Goal: Task Accomplishment & Management: Manage account settings

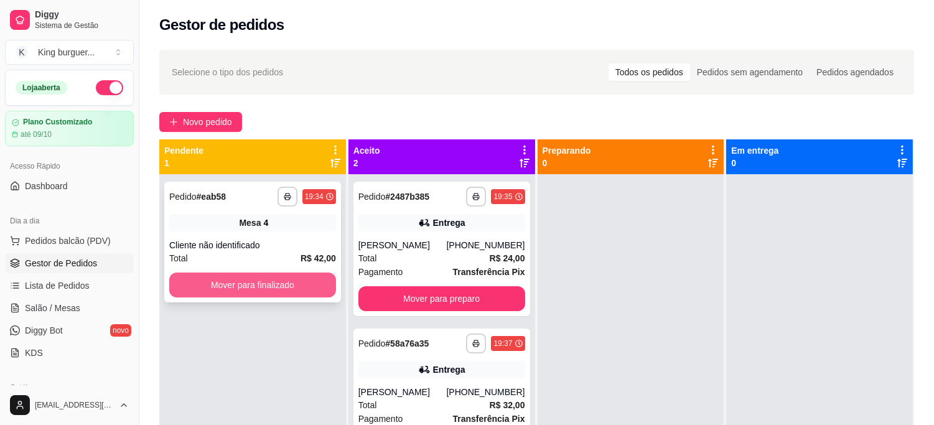
click at [251, 293] on button "Mover para finalizado" at bounding box center [252, 284] width 167 height 25
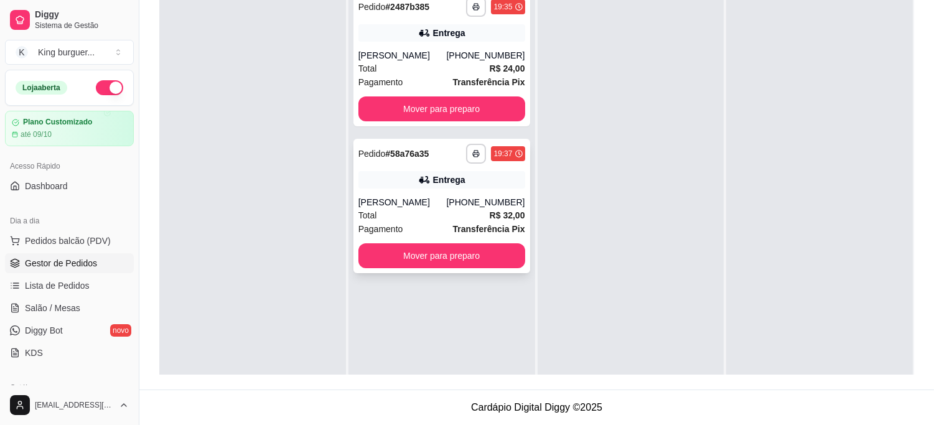
click at [436, 179] on div "Entrega" at bounding box center [449, 180] width 32 height 12
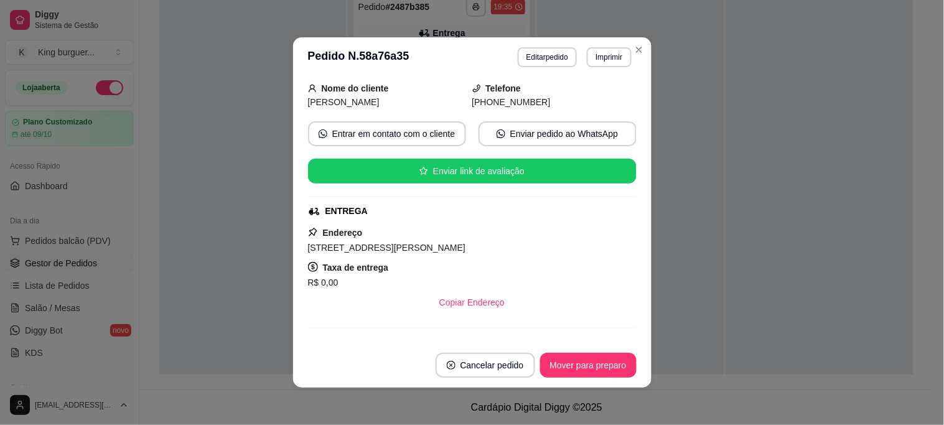
scroll to position [58, 0]
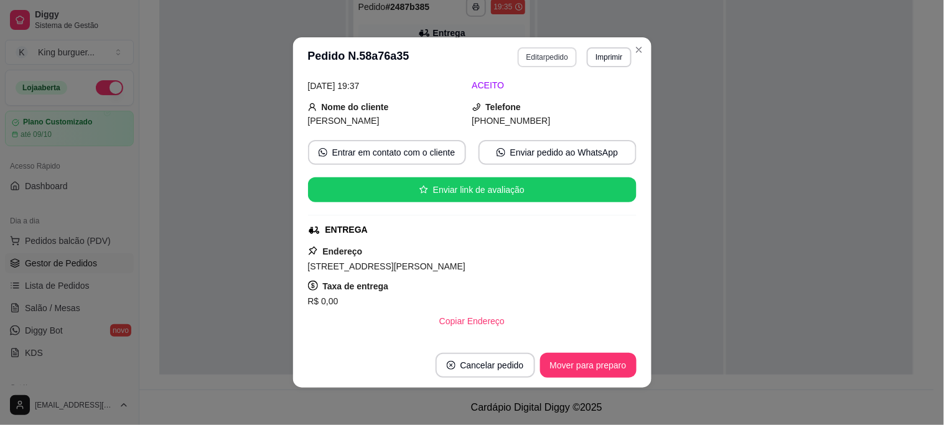
click at [539, 60] on button "Editar pedido" at bounding box center [546, 57] width 59 height 20
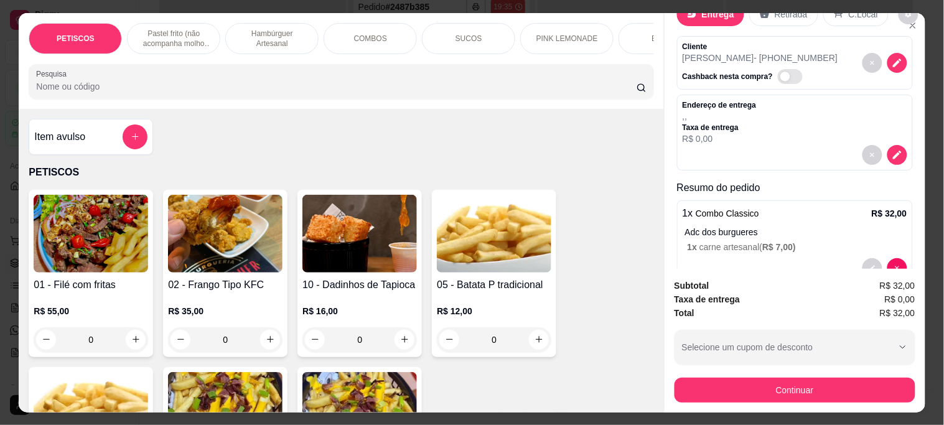
scroll to position [70, 0]
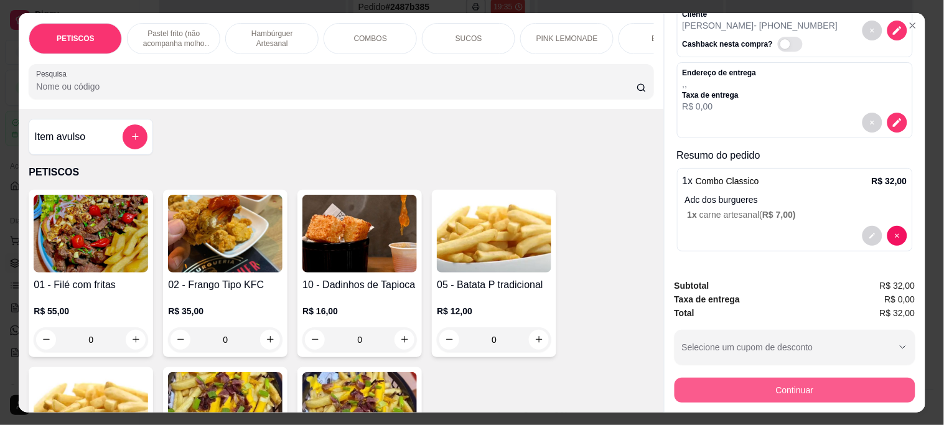
click at [689, 378] on button "Continuar" at bounding box center [794, 390] width 241 height 25
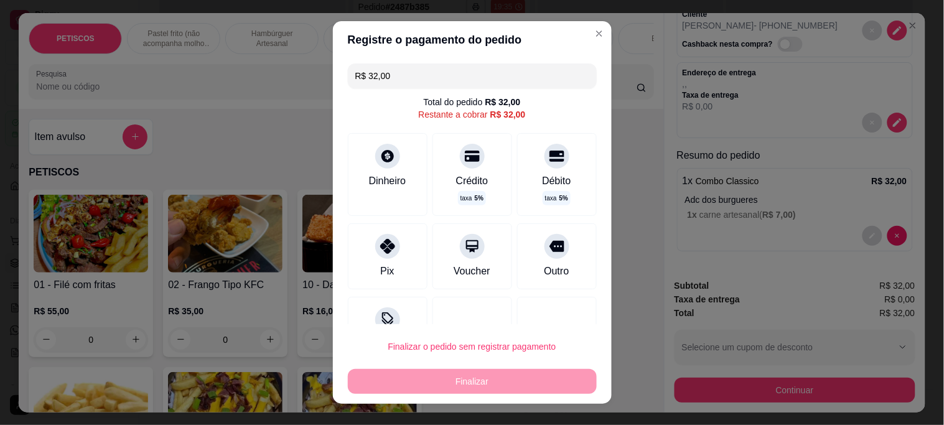
drag, startPoint x: 415, startPoint y: 73, endPoint x: 249, endPoint y: 73, distance: 166.1
click at [249, 73] on div "Registre o pagamento do pedido R$ 32,00 Total do pedido R$ 32,00 Restante a cob…" at bounding box center [472, 212] width 944 height 425
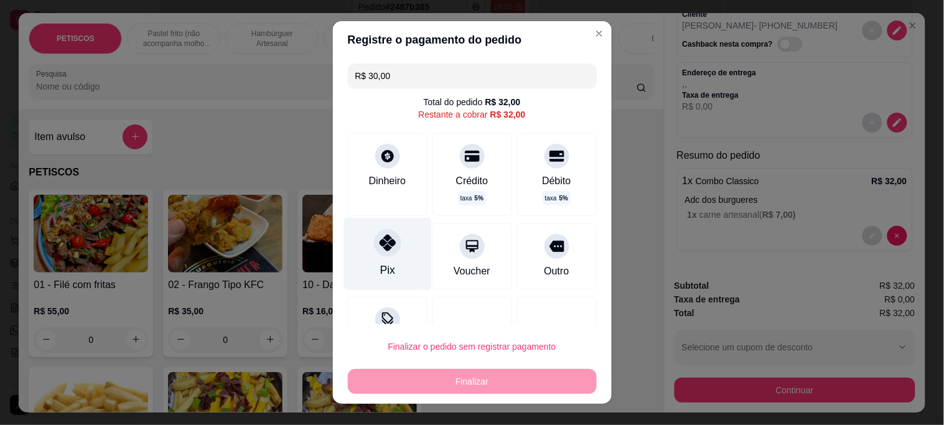
click at [381, 247] on icon at bounding box center [387, 242] width 16 height 16
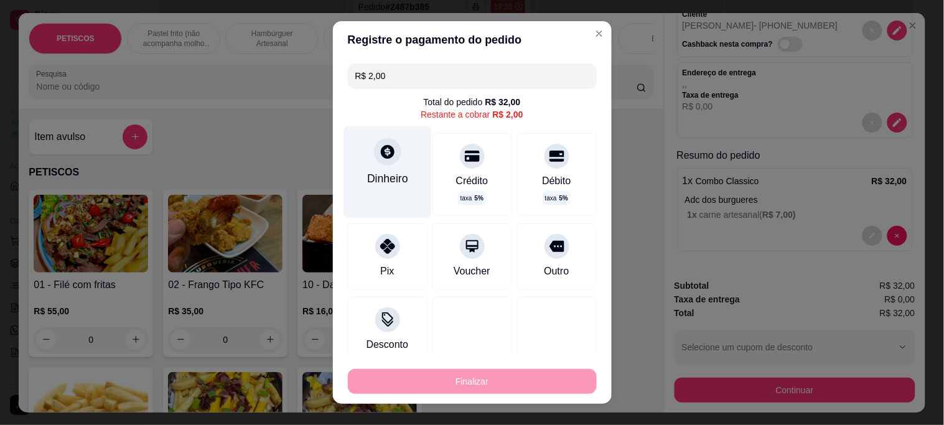
click at [379, 151] on icon at bounding box center [387, 152] width 16 height 16
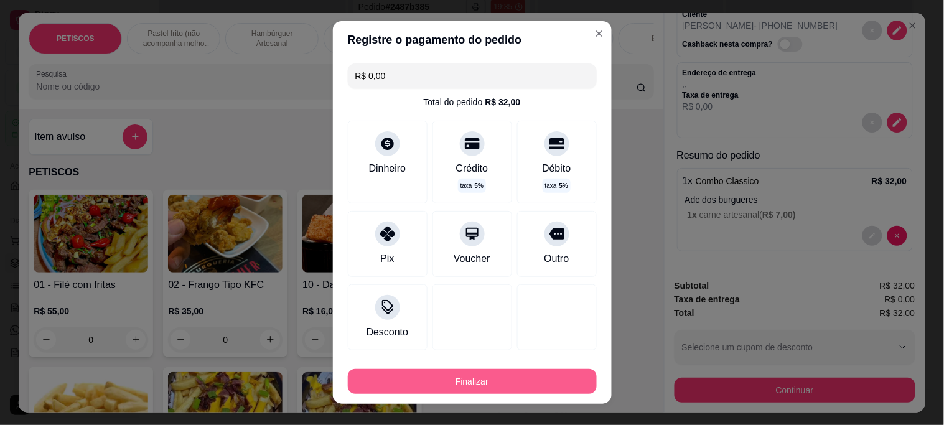
click at [519, 381] on button "Finalizar" at bounding box center [472, 381] width 249 height 25
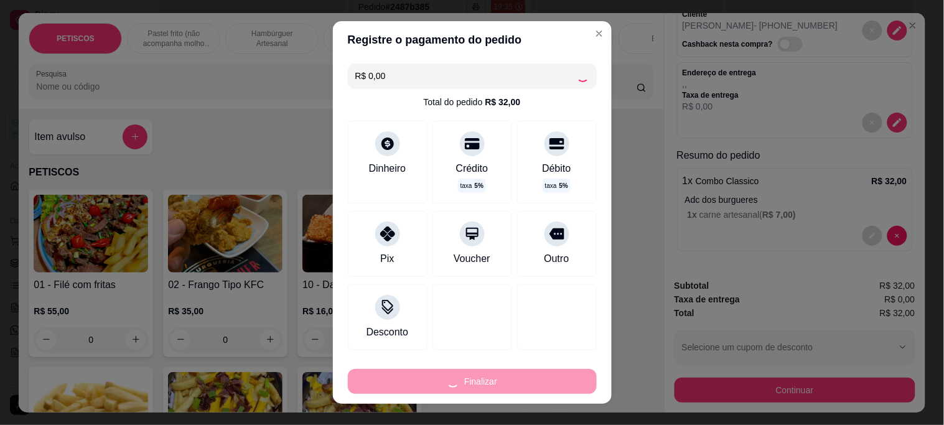
type input "-R$ 32,00"
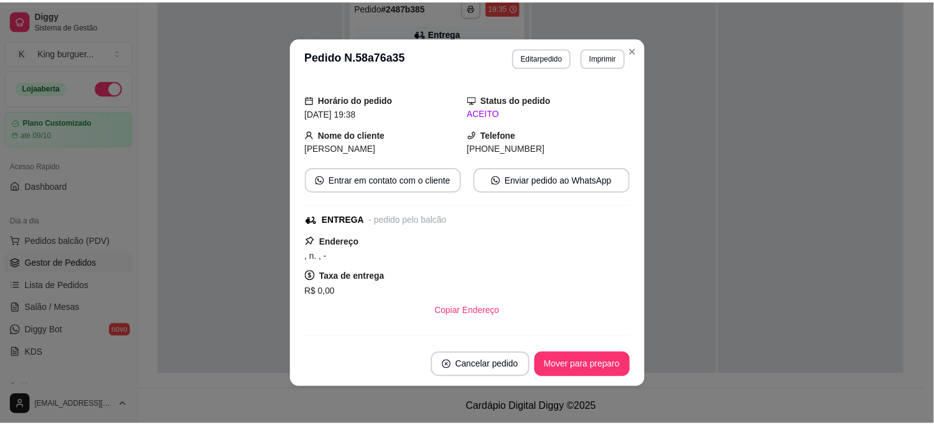
scroll to position [85, 0]
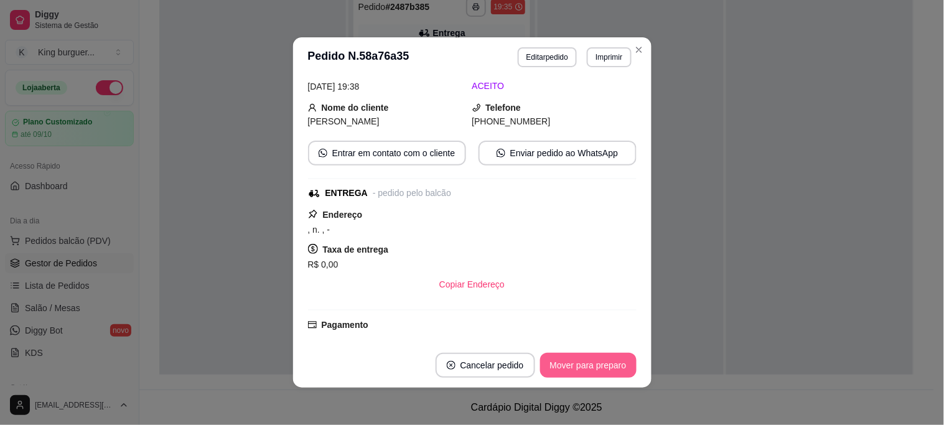
click at [577, 368] on button "Mover para preparo" at bounding box center [588, 365] width 96 height 25
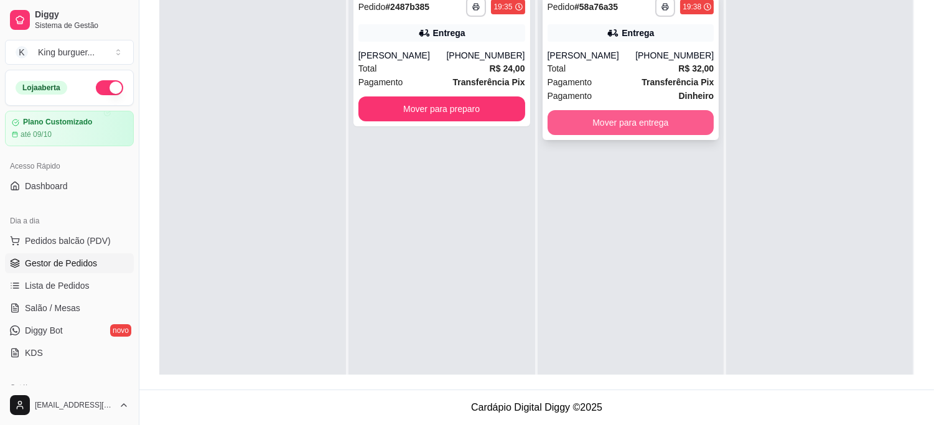
click at [623, 114] on button "Mover para entrega" at bounding box center [630, 122] width 167 height 25
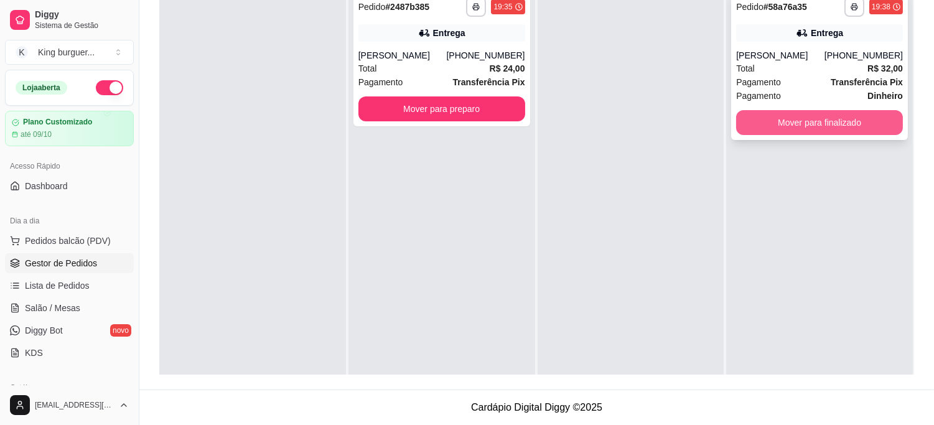
click at [767, 120] on button "Mover para finalizado" at bounding box center [819, 122] width 167 height 25
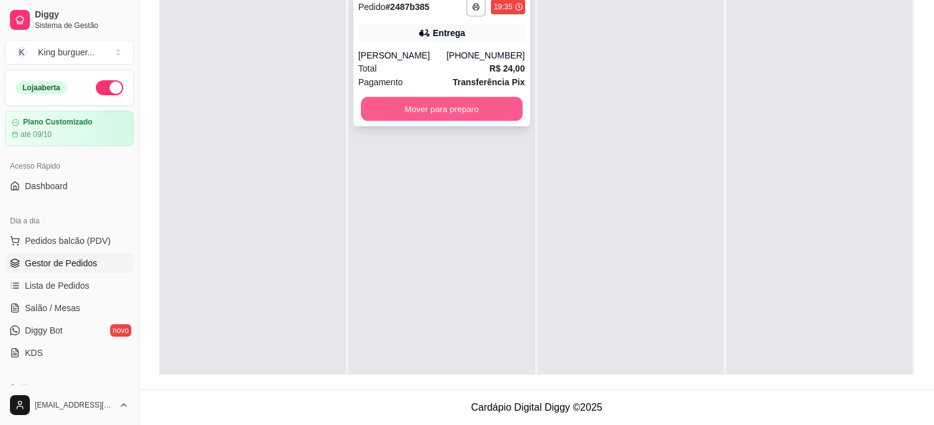
click at [431, 106] on button "Mover para preparo" at bounding box center [442, 109] width 162 height 24
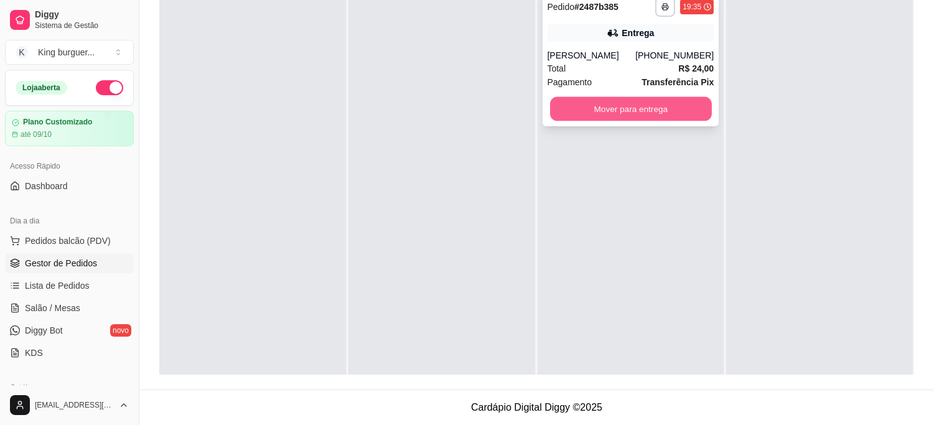
click at [629, 103] on button "Mover para entrega" at bounding box center [631, 109] width 162 height 24
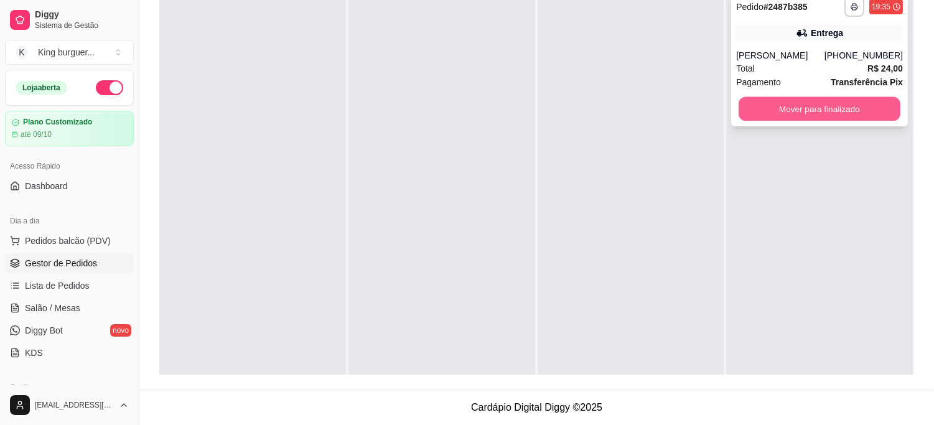
click at [763, 116] on button "Mover para finalizado" at bounding box center [819, 109] width 162 height 24
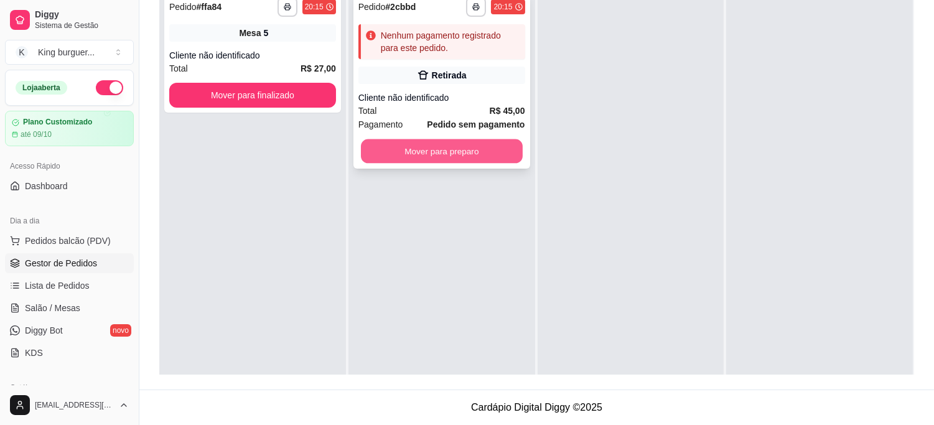
click at [463, 149] on button "Mover para preparo" at bounding box center [442, 151] width 162 height 24
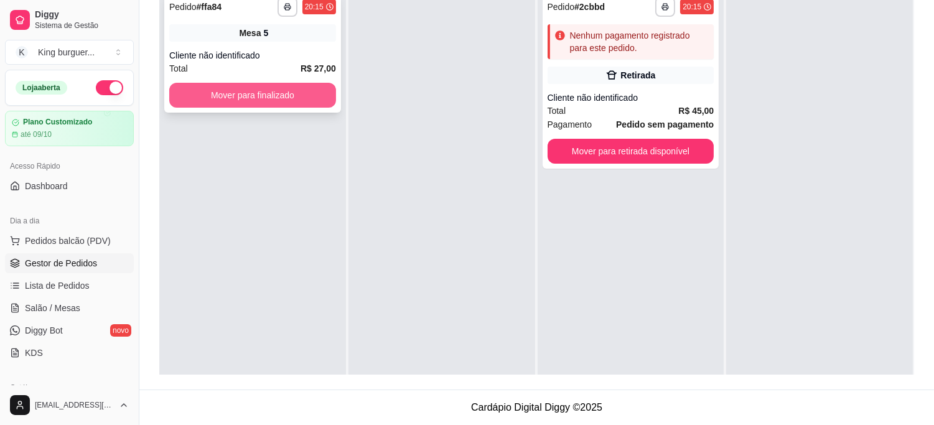
click at [286, 88] on button "Mover para finalizado" at bounding box center [252, 95] width 167 height 25
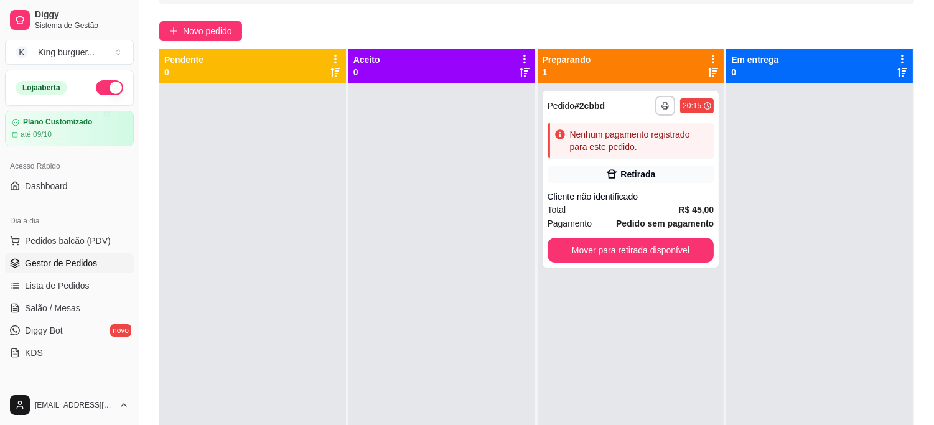
scroll to position [190, 0]
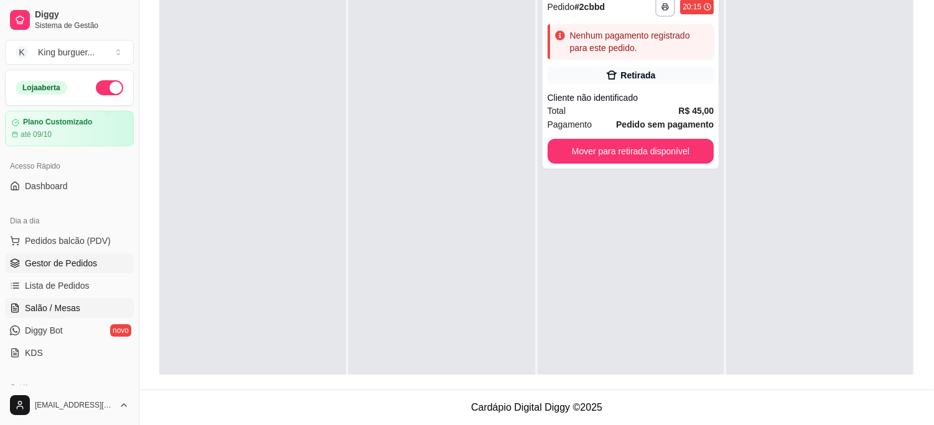
click at [80, 304] on link "Salão / Mesas" at bounding box center [69, 308] width 129 height 20
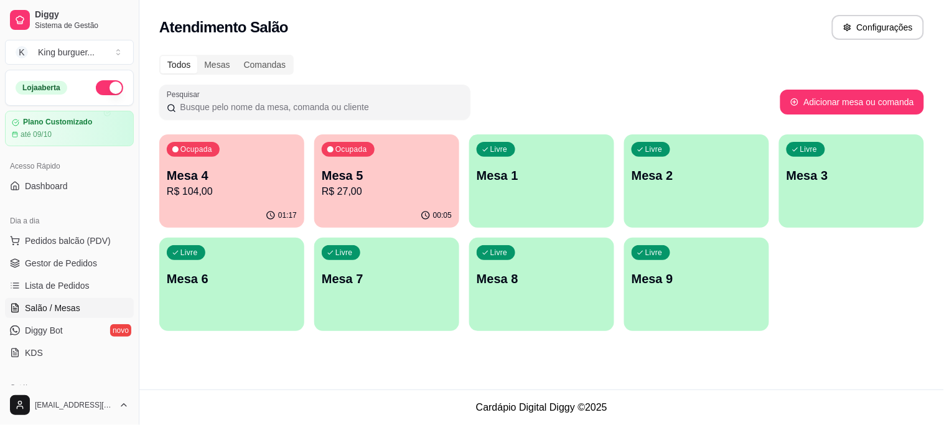
click at [365, 197] on p "R$ 27,00" at bounding box center [387, 191] width 130 height 15
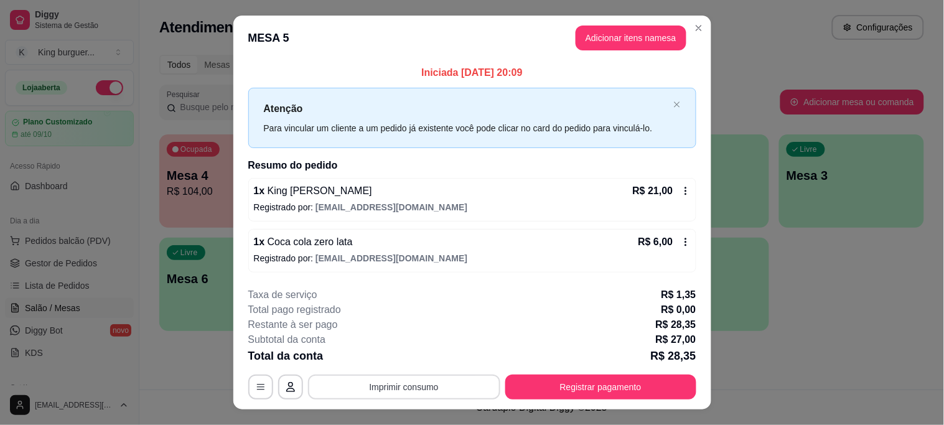
click at [417, 390] on button "Imprimir consumo" at bounding box center [404, 386] width 192 height 25
click at [413, 355] on button "IMPRESSORA" at bounding box center [403, 358] width 90 height 20
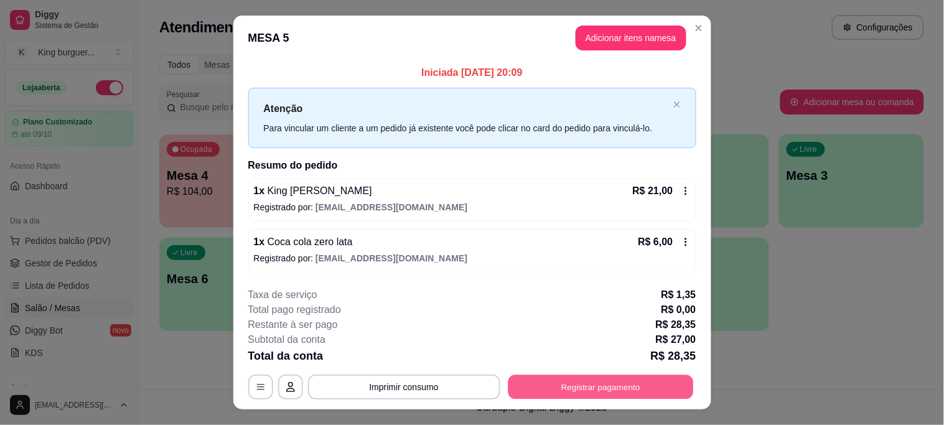
click at [614, 387] on button "Registrar pagamento" at bounding box center [600, 387] width 185 height 24
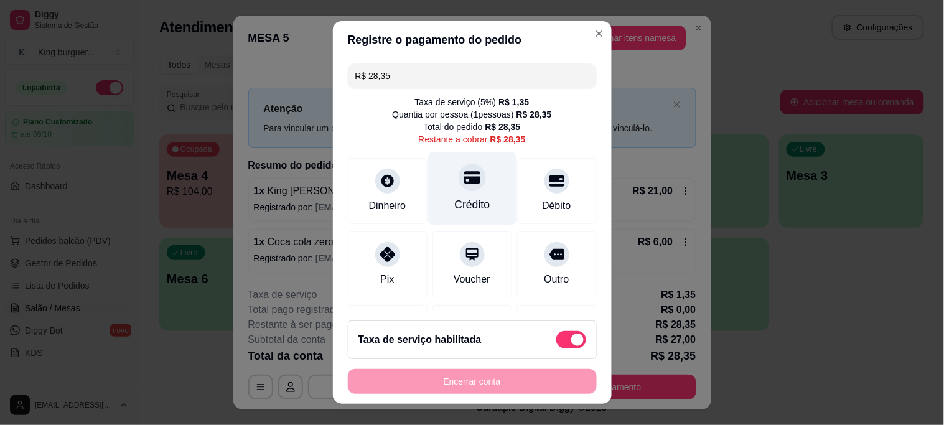
click at [463, 182] on icon at bounding box center [471, 178] width 16 height 12
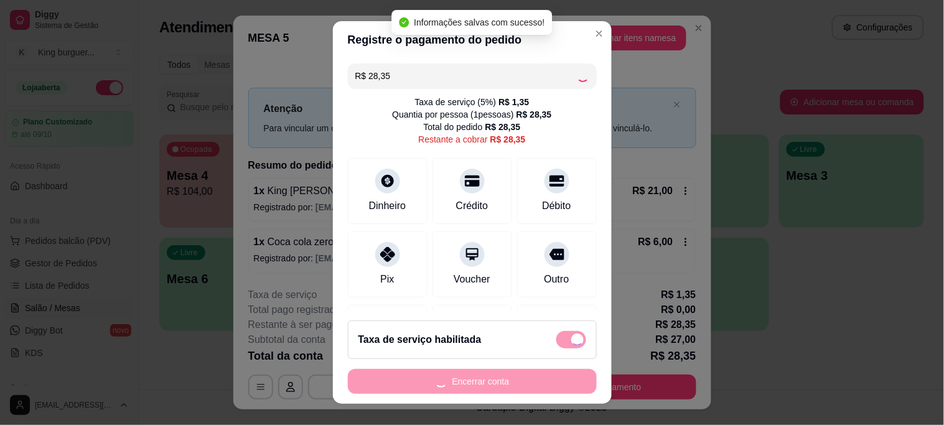
type input "R$ 0,00"
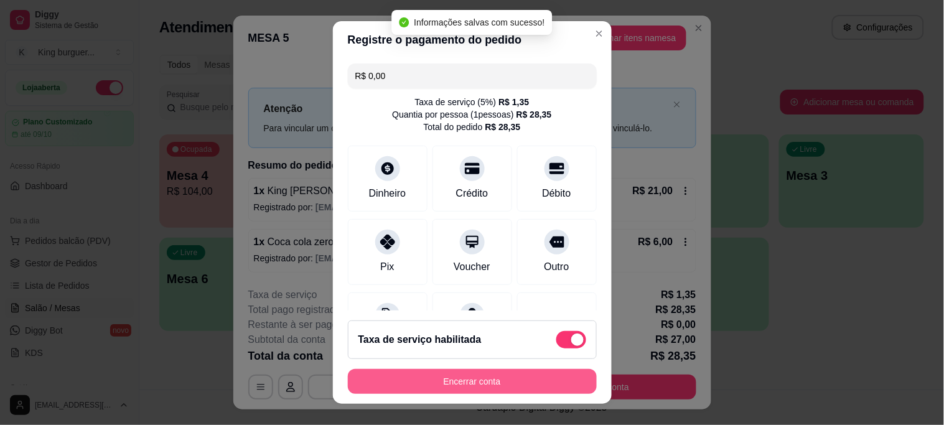
click at [503, 377] on button "Encerrar conta" at bounding box center [472, 381] width 249 height 25
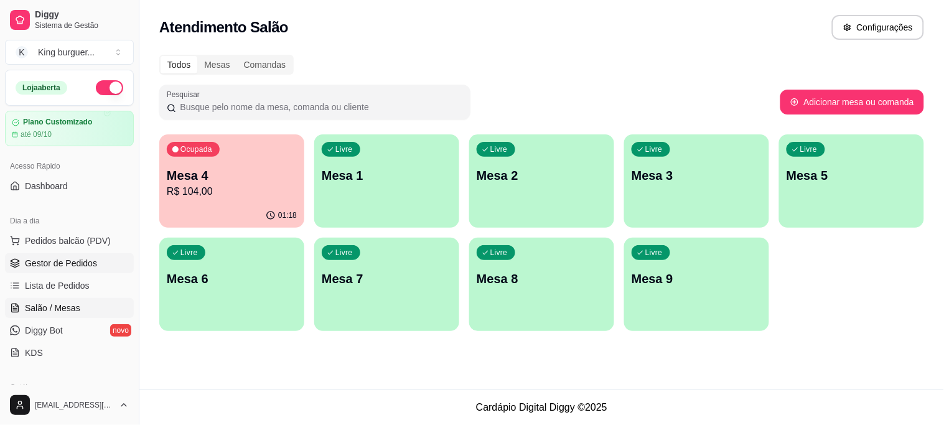
click at [72, 262] on span "Gestor de Pedidos" at bounding box center [61, 263] width 72 height 12
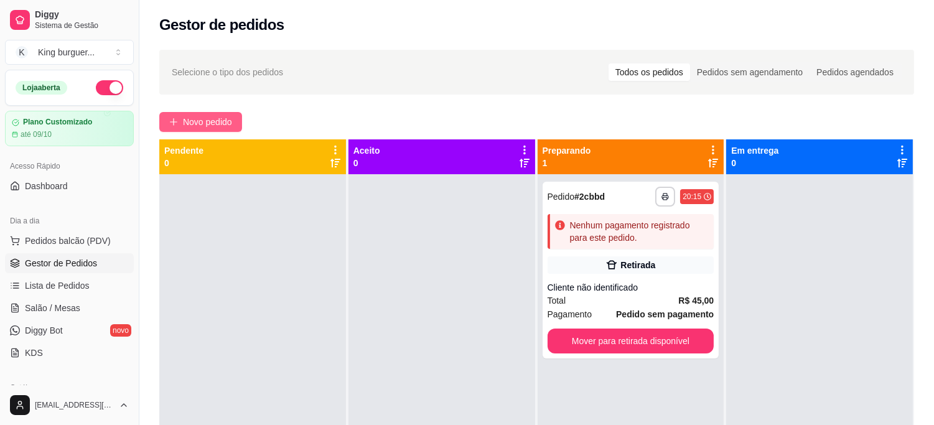
click at [198, 121] on span "Novo pedido" at bounding box center [207, 122] width 49 height 14
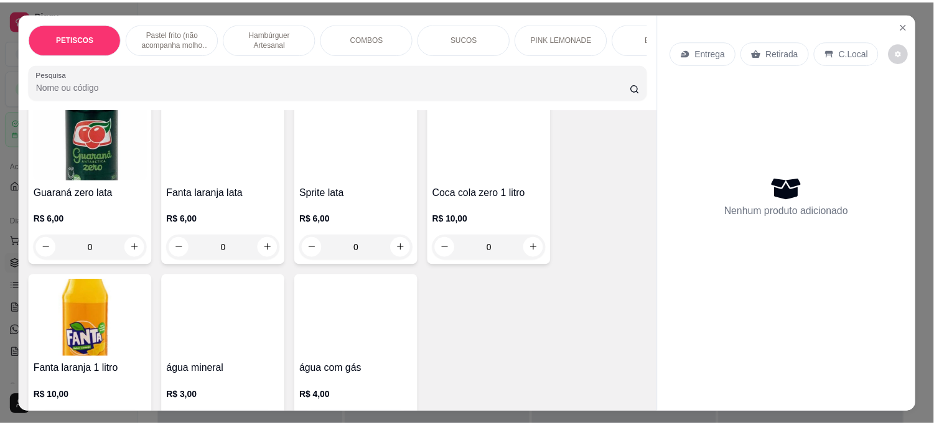
scroll to position [3044, 0]
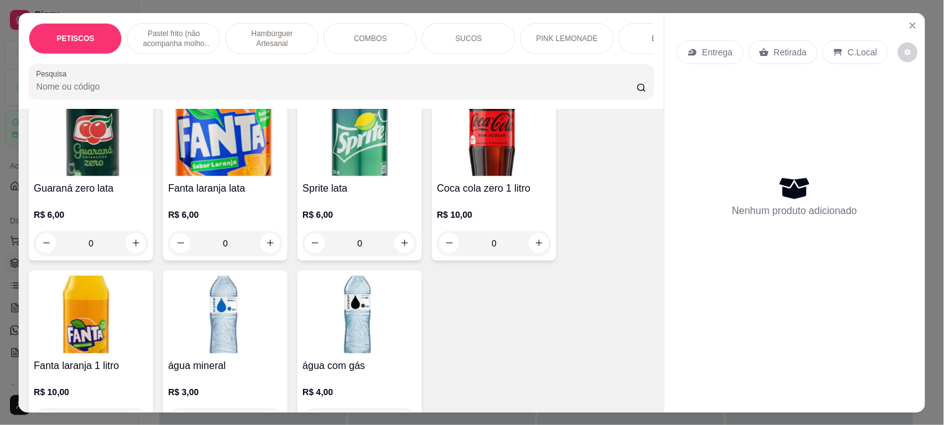
click at [215, 295] on img at bounding box center [225, 315] width 114 height 78
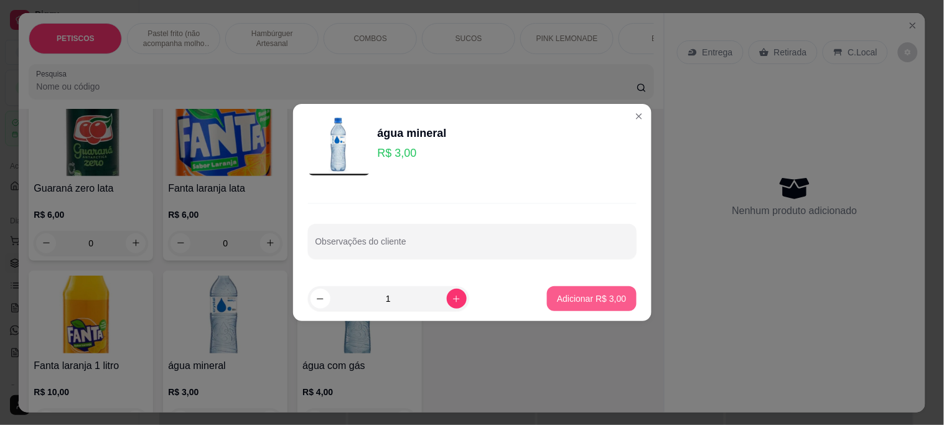
click at [573, 295] on p "Adicionar R$ 3,00" at bounding box center [591, 298] width 69 height 12
type input "1"
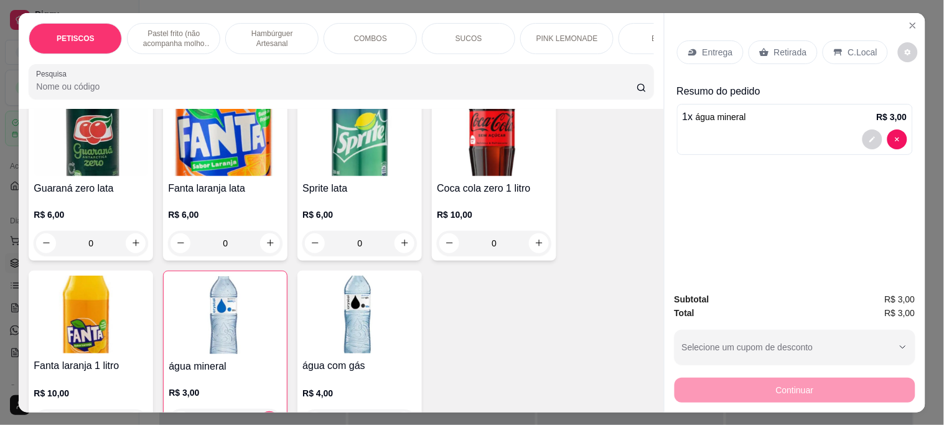
click at [774, 46] on p "Retirada" at bounding box center [790, 52] width 33 height 12
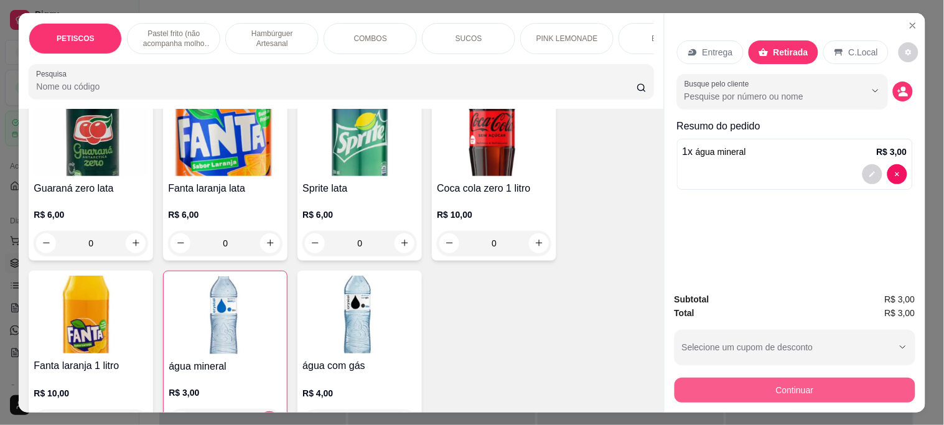
click at [698, 378] on button "Continuar" at bounding box center [794, 390] width 241 height 25
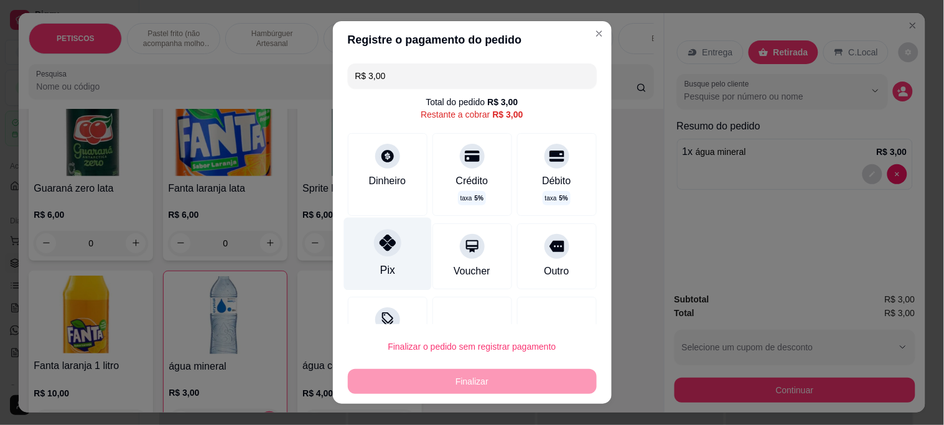
click at [384, 243] on icon at bounding box center [387, 242] width 16 height 16
type input "R$ 0,00"
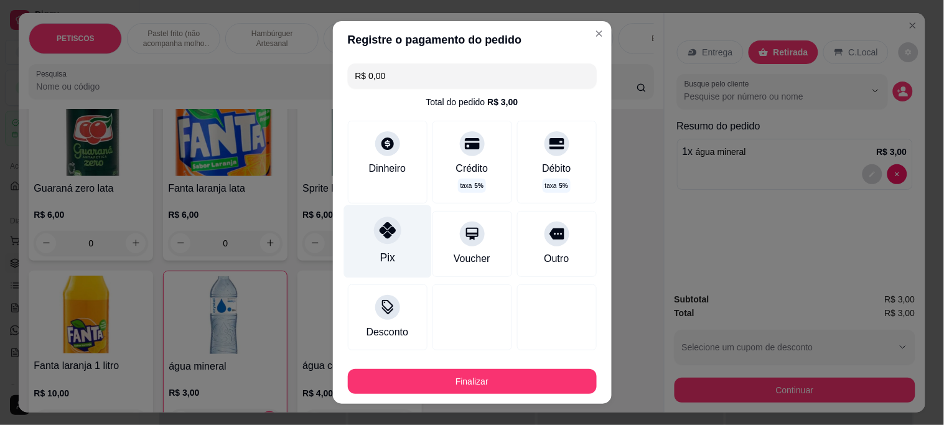
click at [381, 231] on icon at bounding box center [387, 230] width 16 height 16
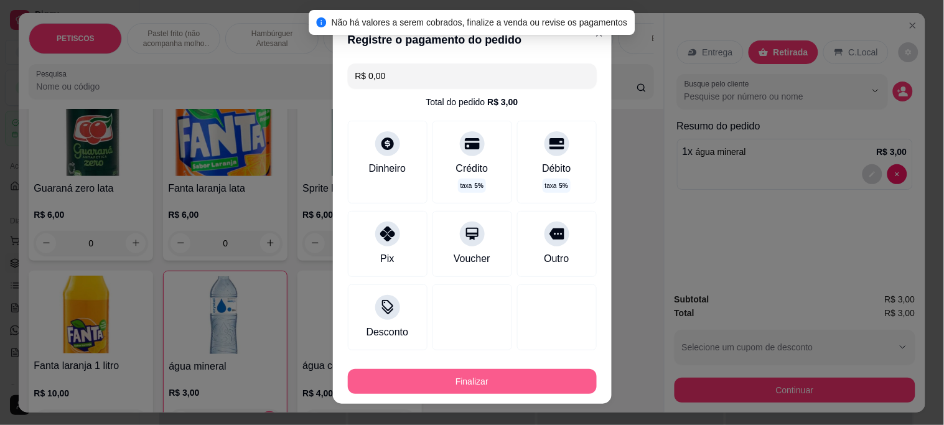
click at [480, 390] on button "Finalizar" at bounding box center [472, 381] width 249 height 25
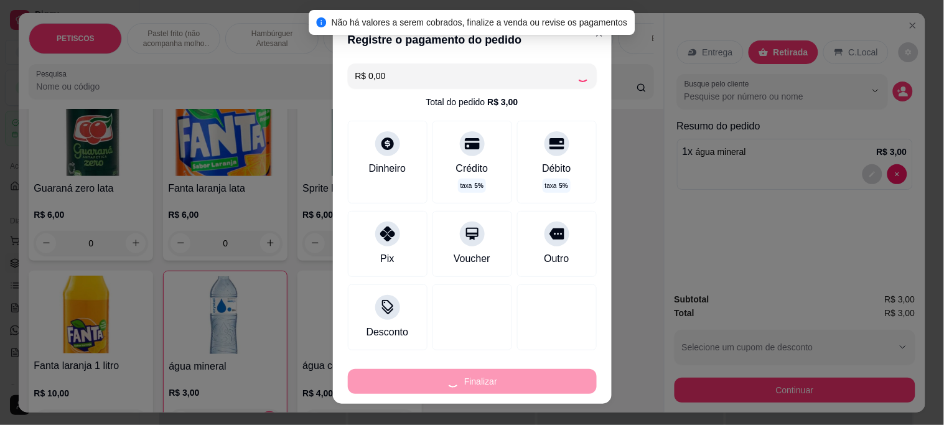
type input "0"
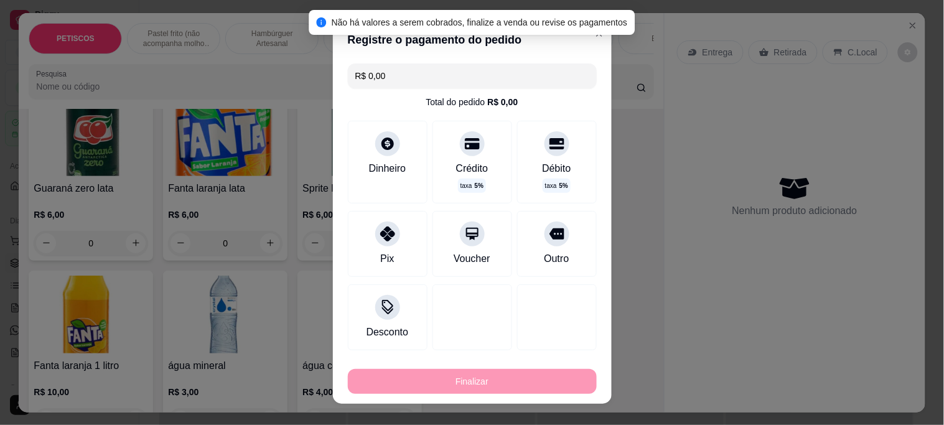
type input "-R$ 3,00"
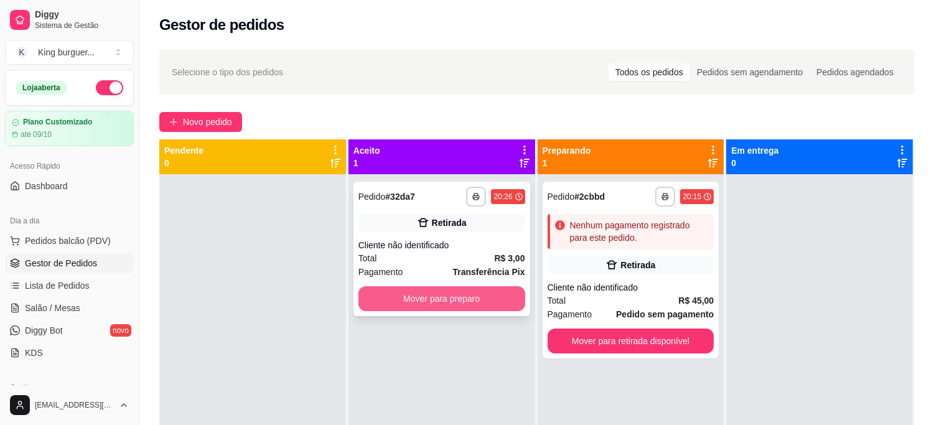
click at [459, 305] on button "Mover para preparo" at bounding box center [441, 298] width 167 height 25
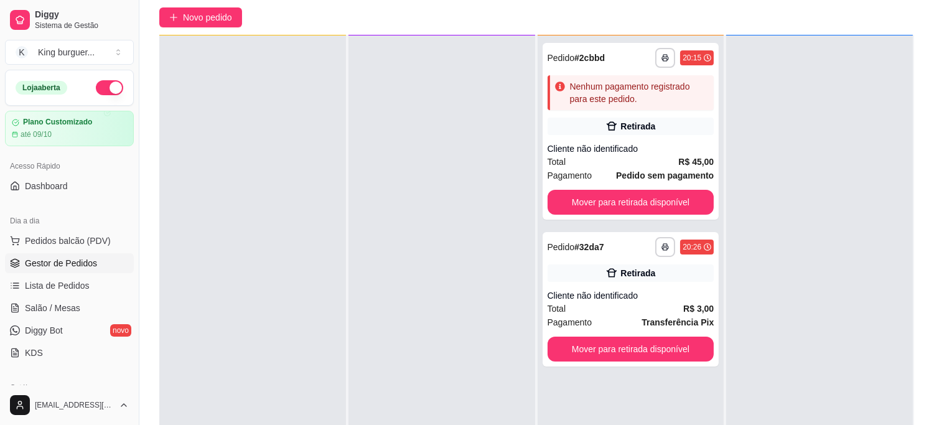
scroll to position [190, 0]
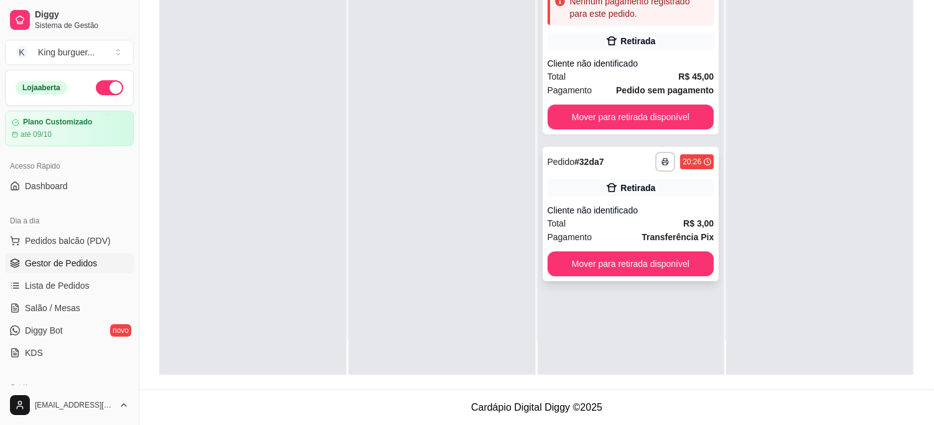
click at [665, 272] on button "Mover para retirada disponível" at bounding box center [630, 263] width 167 height 25
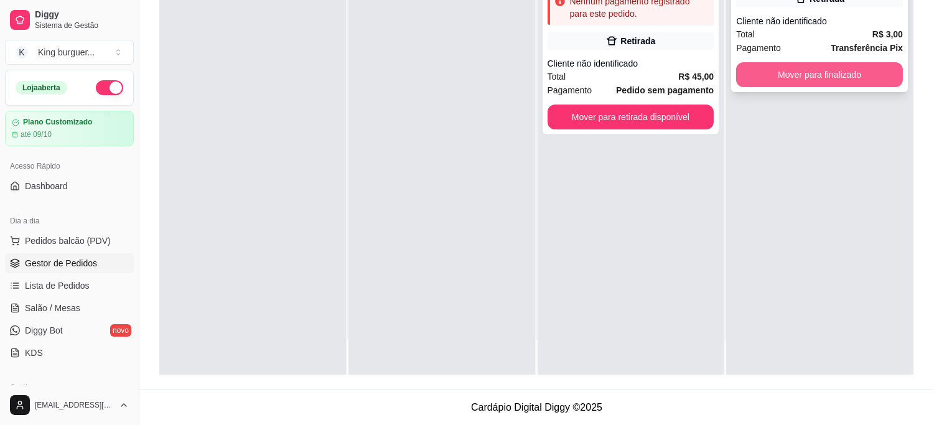
click at [846, 81] on button "Mover para finalizado" at bounding box center [819, 74] width 167 height 25
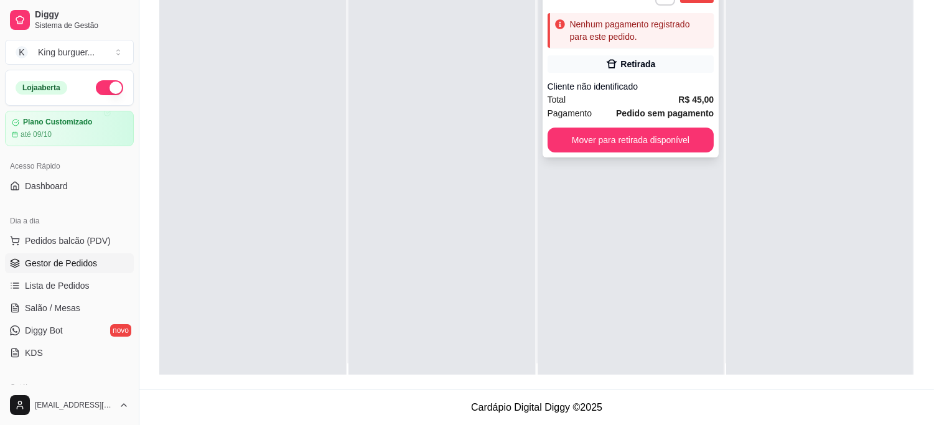
scroll to position [0, 0]
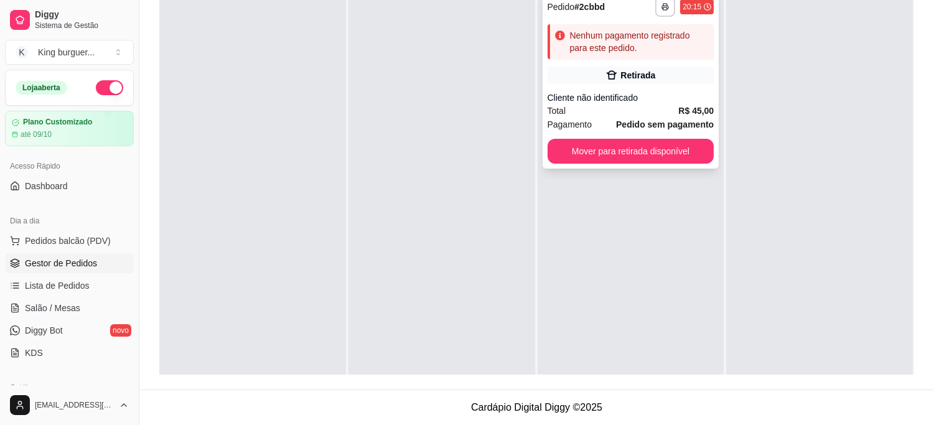
click at [632, 98] on div "Cliente não identificado" at bounding box center [630, 97] width 167 height 12
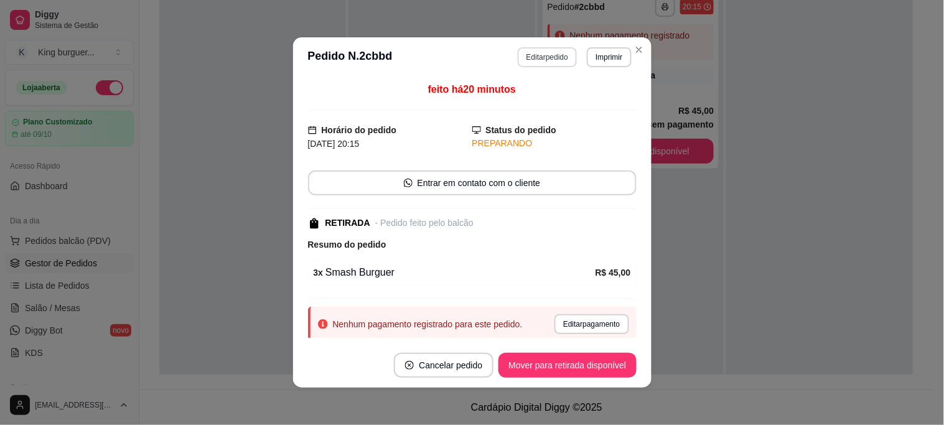
click at [544, 60] on button "Editar pedido" at bounding box center [546, 57] width 59 height 20
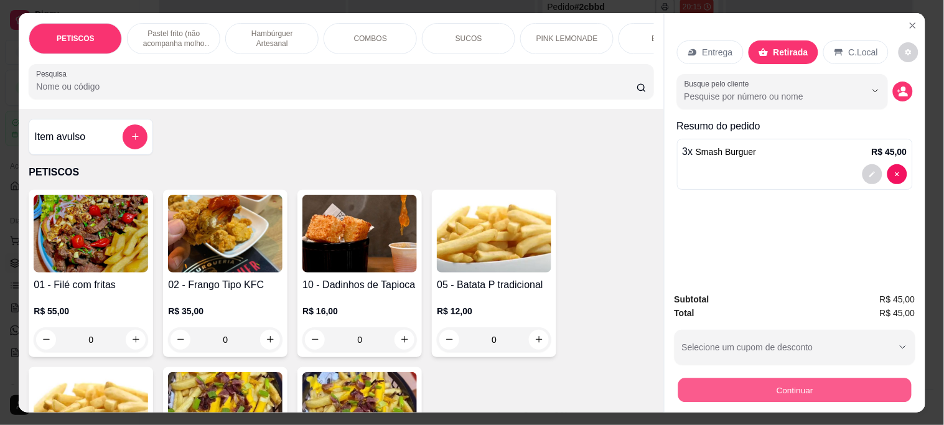
click at [705, 381] on button "Continuar" at bounding box center [793, 390] width 233 height 24
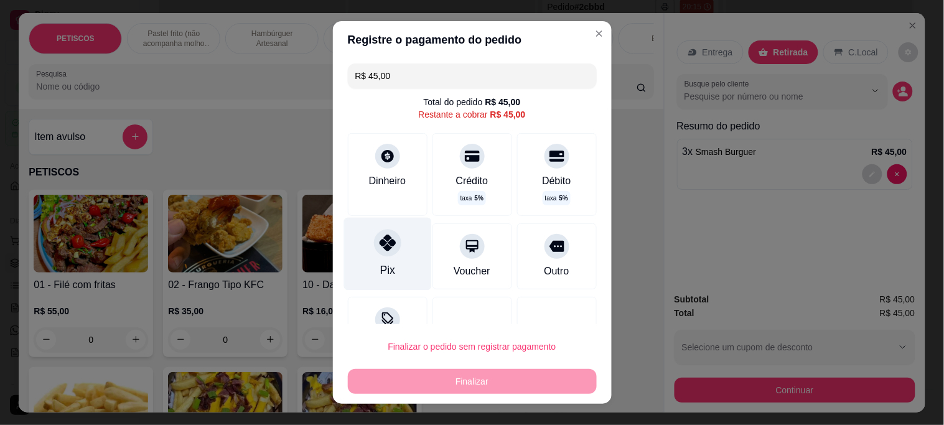
click at [383, 243] on icon at bounding box center [387, 242] width 16 height 16
type input "R$ 0,00"
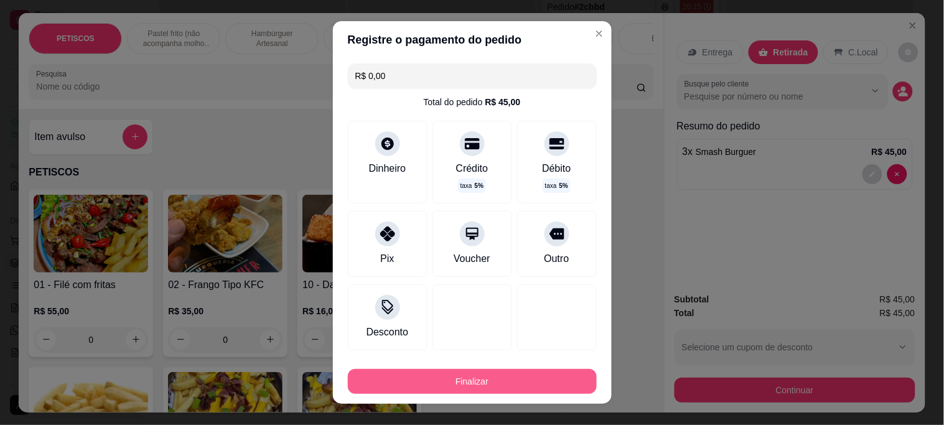
click at [475, 379] on button "Finalizar" at bounding box center [472, 381] width 249 height 25
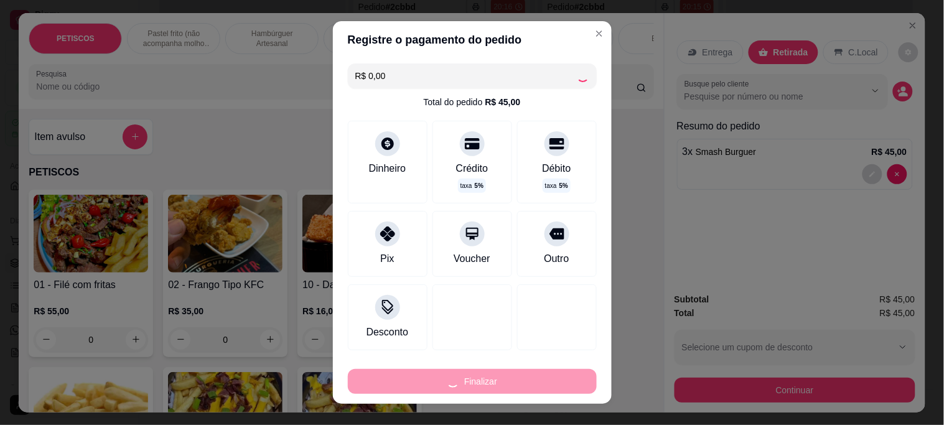
type input "0"
type input "-R$ 45,00"
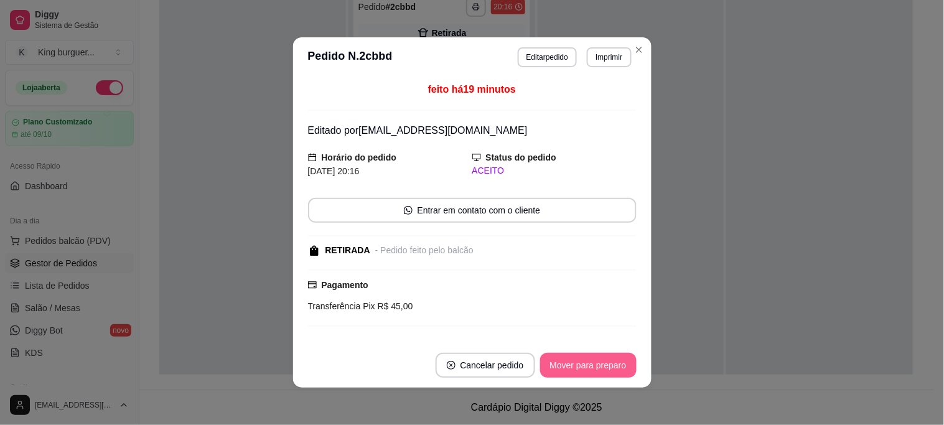
click at [575, 365] on button "Mover para preparo" at bounding box center [588, 365] width 96 height 25
click at [575, 365] on div "Mover para preparo" at bounding box center [579, 365] width 114 height 25
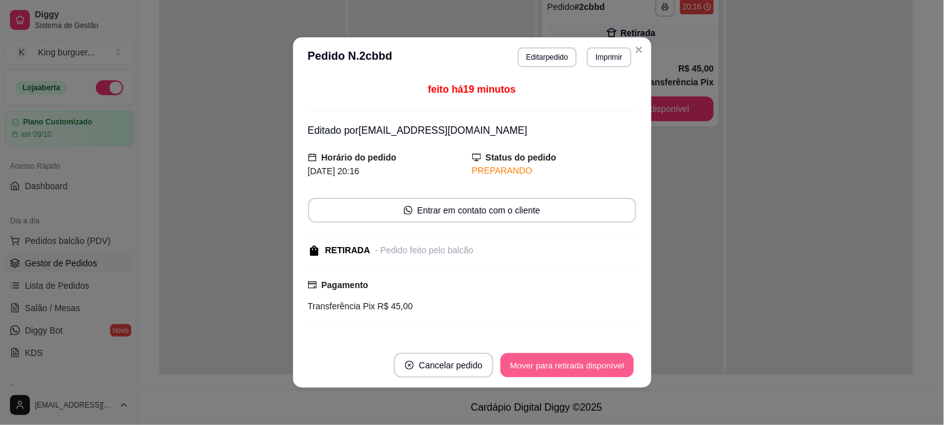
click at [577, 365] on button "Mover para retirada disponível" at bounding box center [567, 365] width 133 height 24
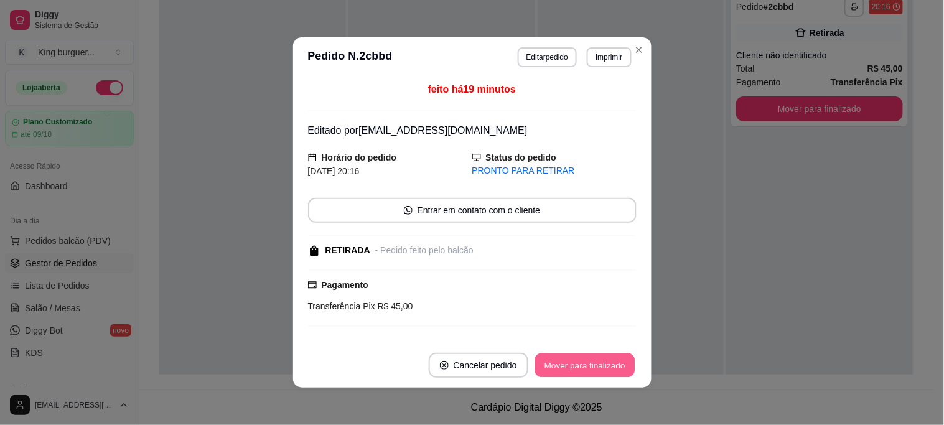
click at [580, 365] on button "Mover para finalizado" at bounding box center [584, 365] width 100 height 24
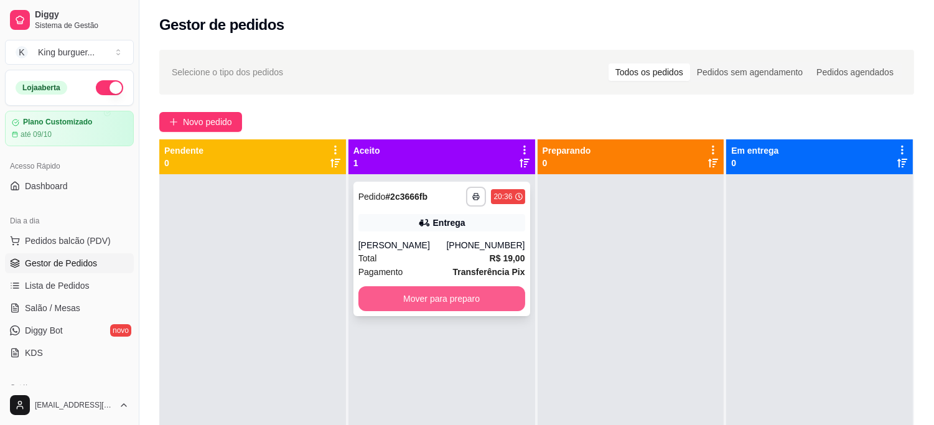
click at [470, 297] on button "Mover para preparo" at bounding box center [441, 298] width 167 height 25
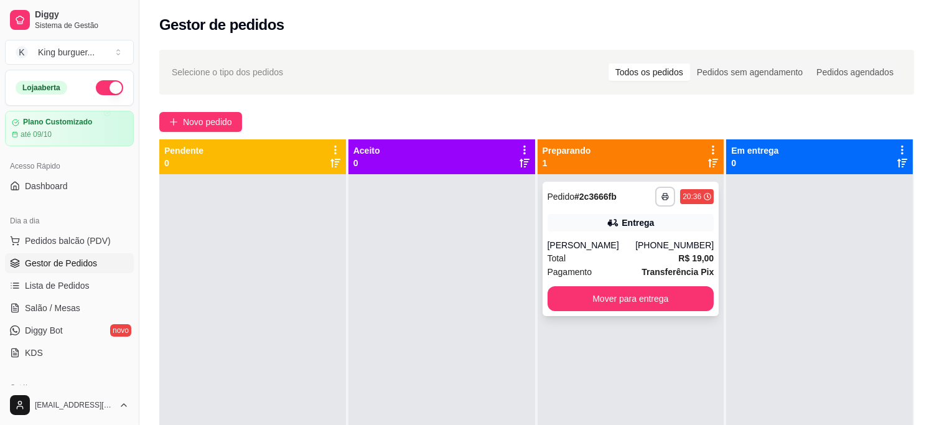
click at [639, 289] on button "Mover para entrega" at bounding box center [630, 298] width 167 height 25
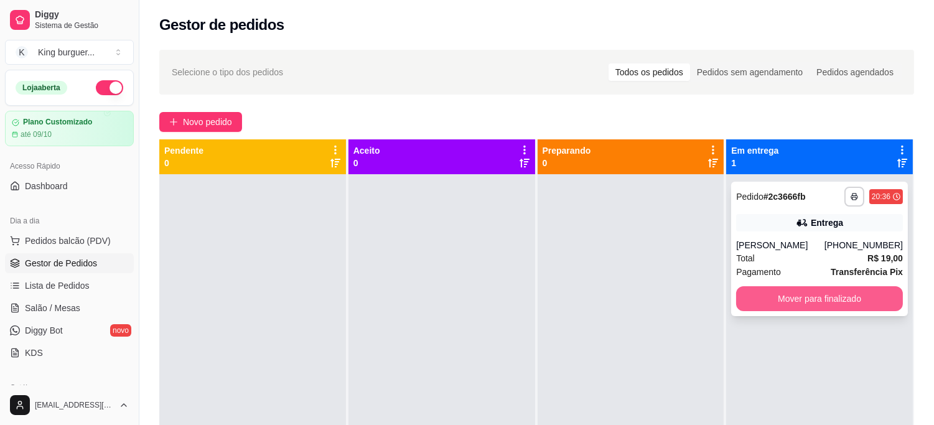
click at [775, 299] on button "Mover para finalizado" at bounding box center [819, 298] width 167 height 25
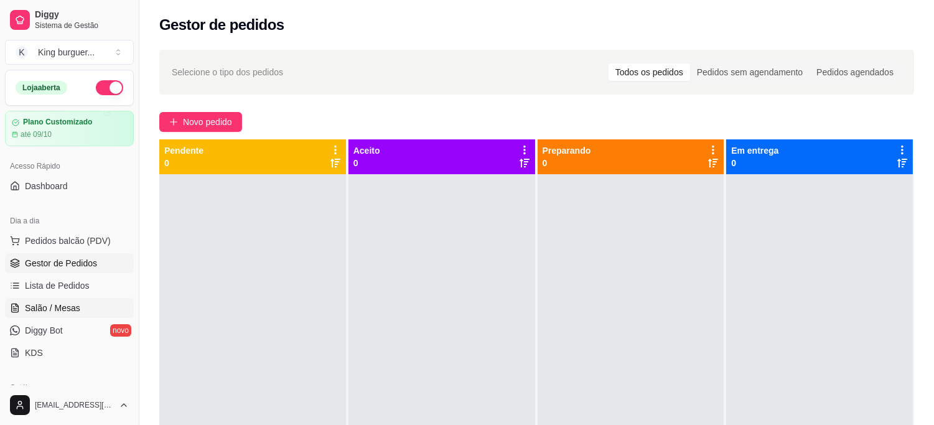
click at [78, 301] on link "Salão / Mesas" at bounding box center [69, 308] width 129 height 20
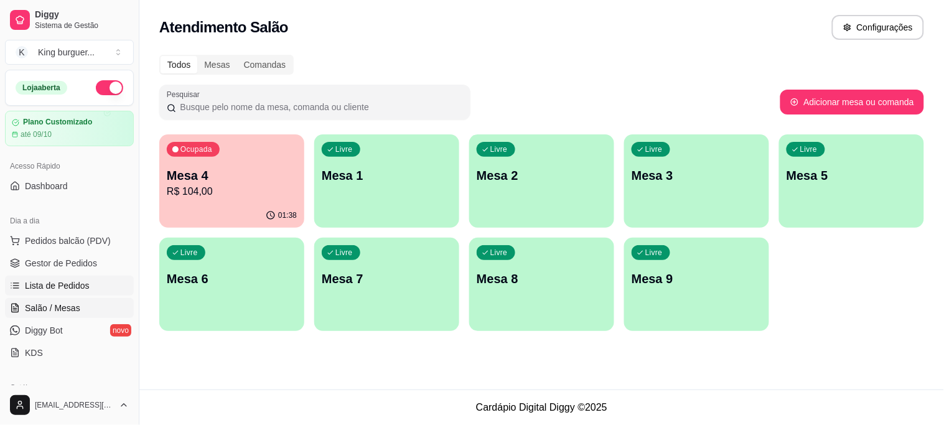
click at [79, 281] on span "Lista de Pedidos" at bounding box center [57, 285] width 65 height 12
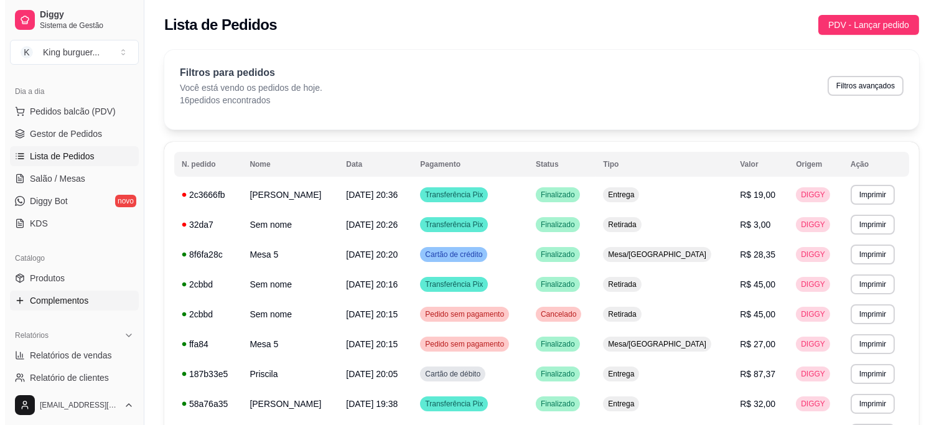
scroll to position [138, 0]
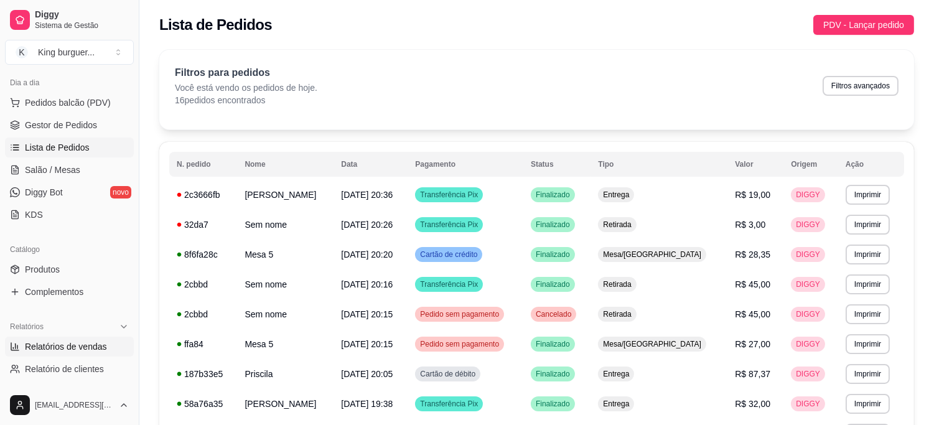
click at [82, 341] on span "Relatórios de vendas" at bounding box center [66, 346] width 82 height 12
select select "ALL"
select select "0"
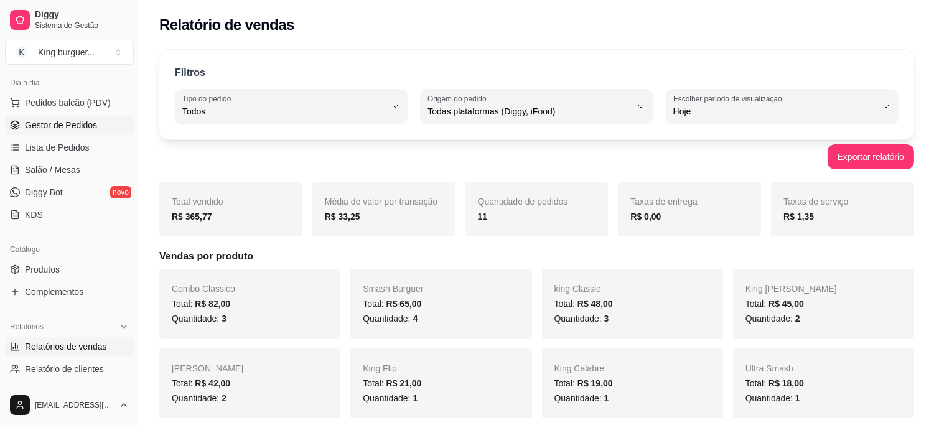
click at [83, 128] on span "Gestor de Pedidos" at bounding box center [61, 125] width 72 height 12
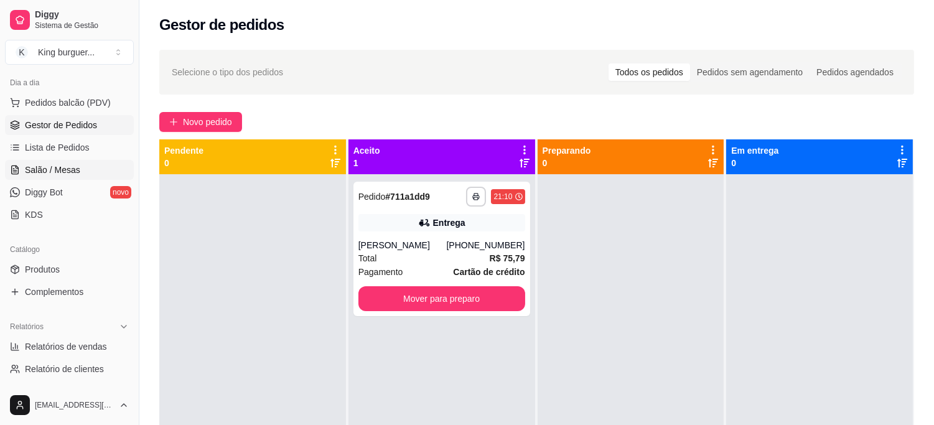
click at [66, 172] on span "Salão / Mesas" at bounding box center [52, 170] width 55 height 12
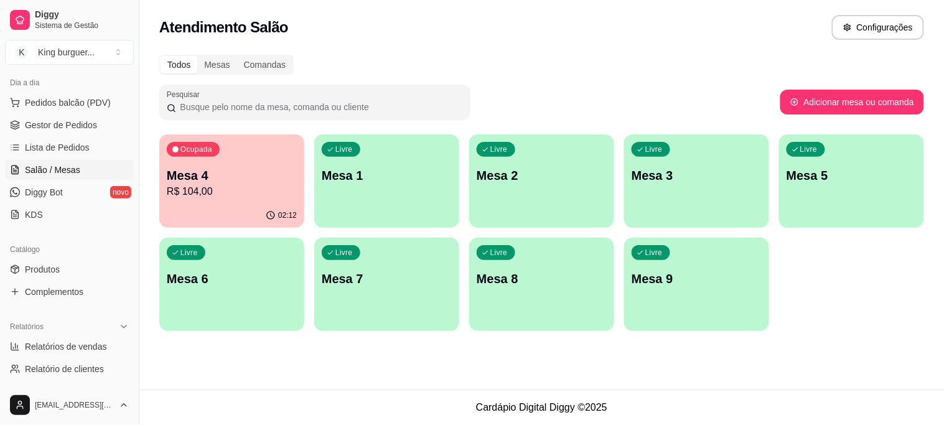
click at [238, 183] on div "Mesa 4 R$ 104,00" at bounding box center [232, 183] width 130 height 32
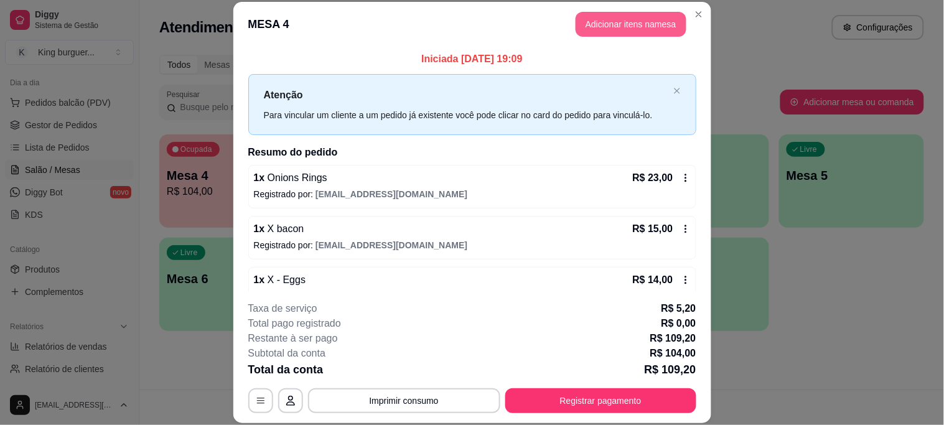
click at [591, 31] on button "Adicionar itens na mesa" at bounding box center [630, 24] width 111 height 25
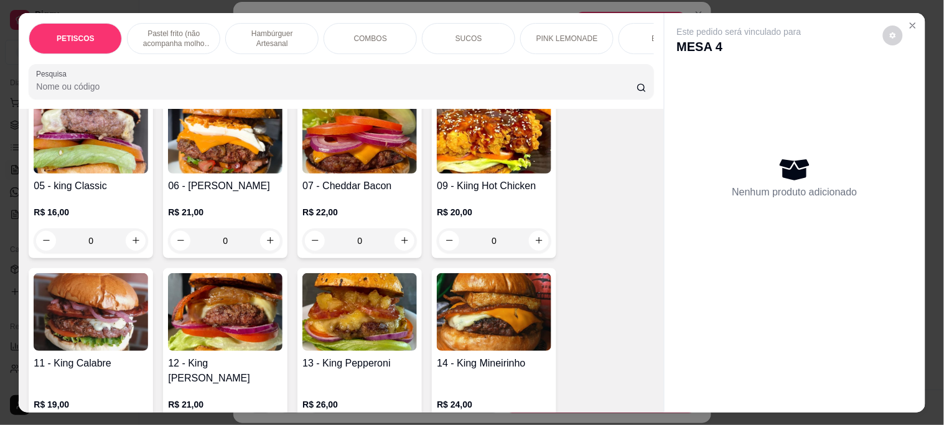
scroll to position [1036, 0]
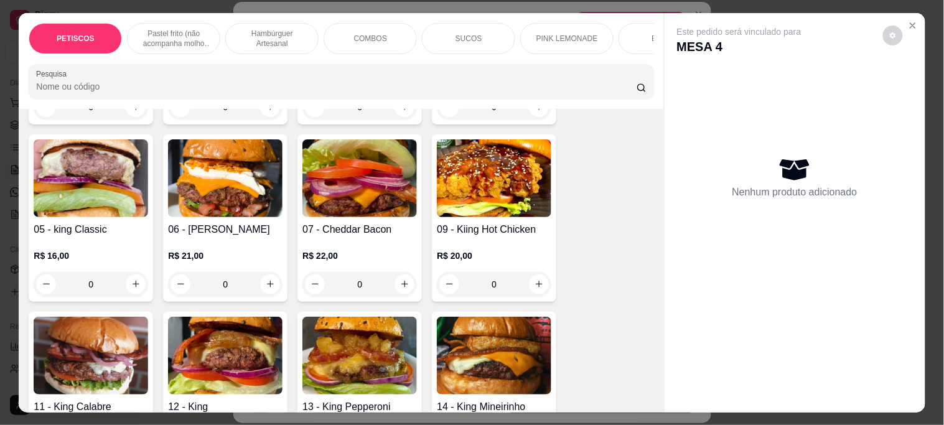
click at [125, 193] on img at bounding box center [91, 178] width 114 height 78
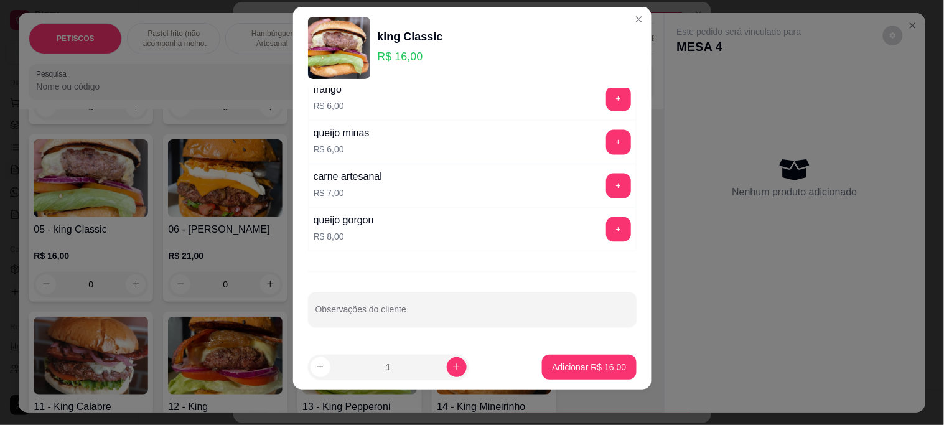
scroll to position [19, 0]
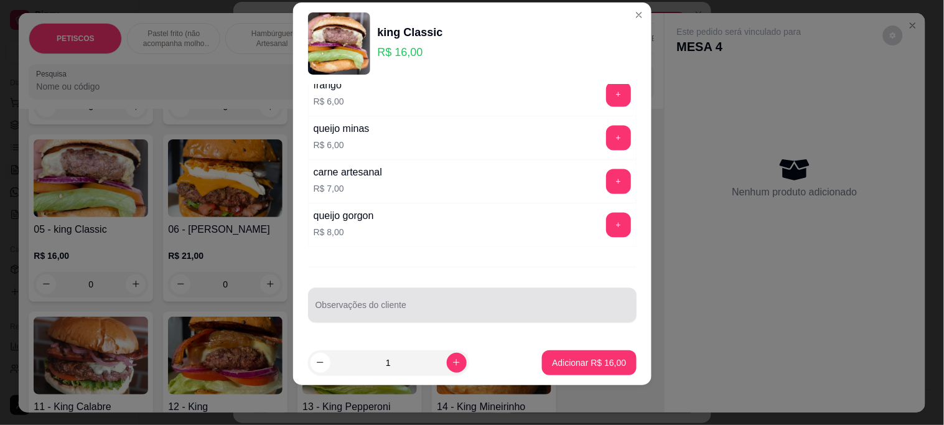
click at [345, 295] on div at bounding box center [471, 305] width 313 height 25
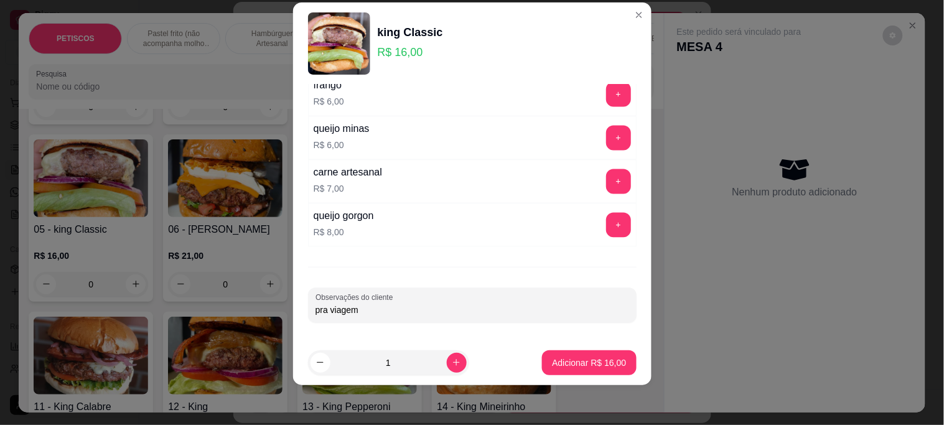
type input "pra viagem"
click at [553, 361] on p "Adicionar R$ 16,00" at bounding box center [589, 362] width 72 height 12
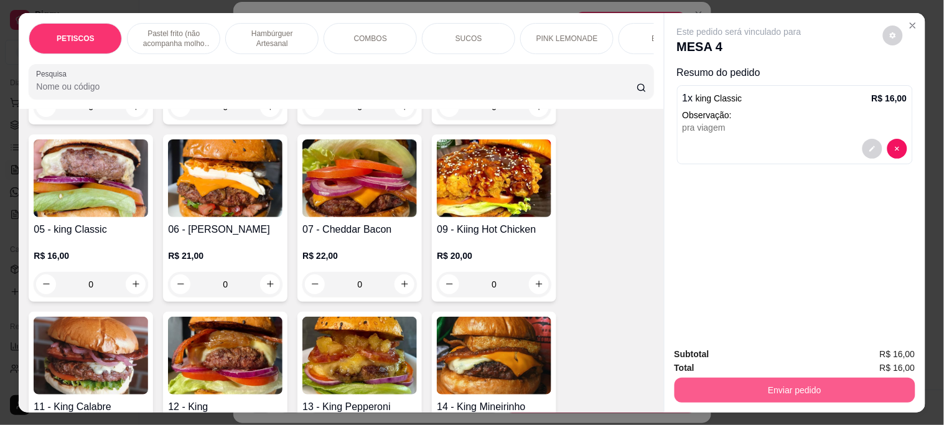
click at [704, 392] on button "Enviar pedido" at bounding box center [794, 390] width 241 height 25
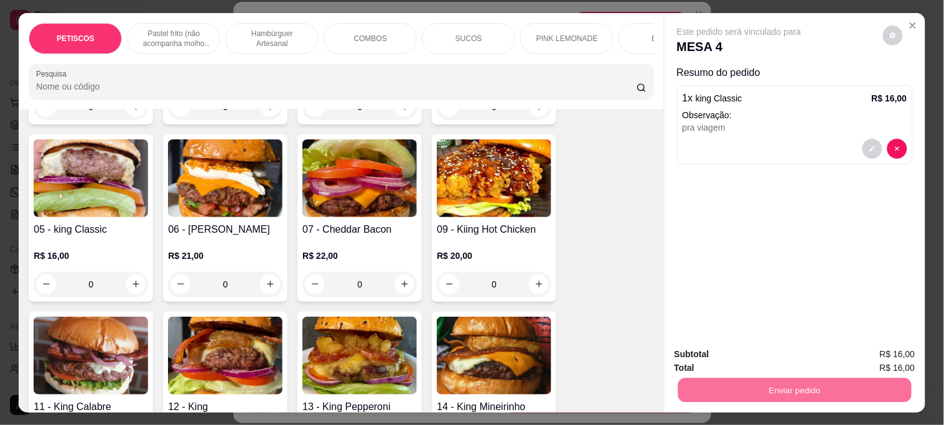
click at [698, 356] on button "Não registrar e enviar pedido" at bounding box center [753, 354] width 129 height 24
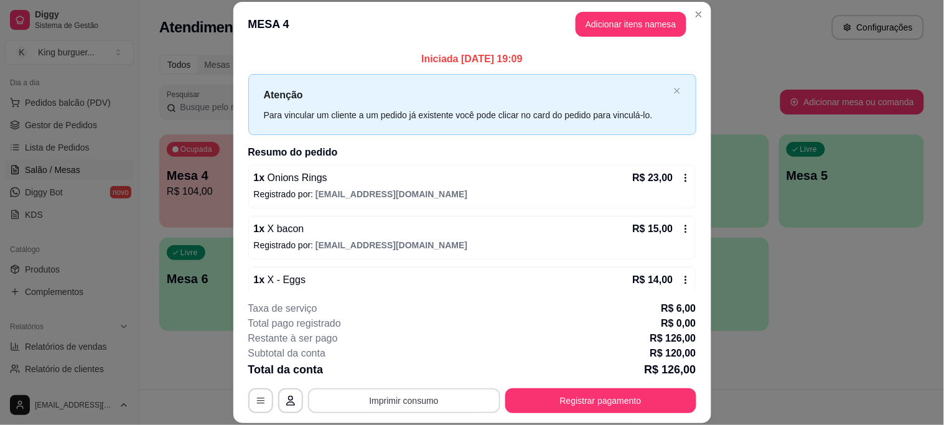
click at [446, 396] on button "Imprimir consumo" at bounding box center [404, 400] width 192 height 25
click at [427, 371] on button "IMPRESSORA" at bounding box center [403, 372] width 90 height 20
click at [605, 398] on button "Registrar pagamento" at bounding box center [600, 400] width 191 height 25
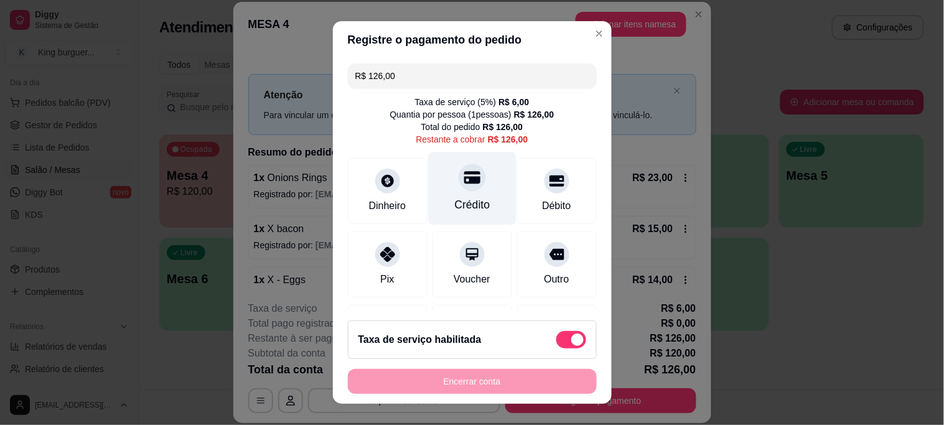
click at [458, 185] on div at bounding box center [471, 177] width 27 height 27
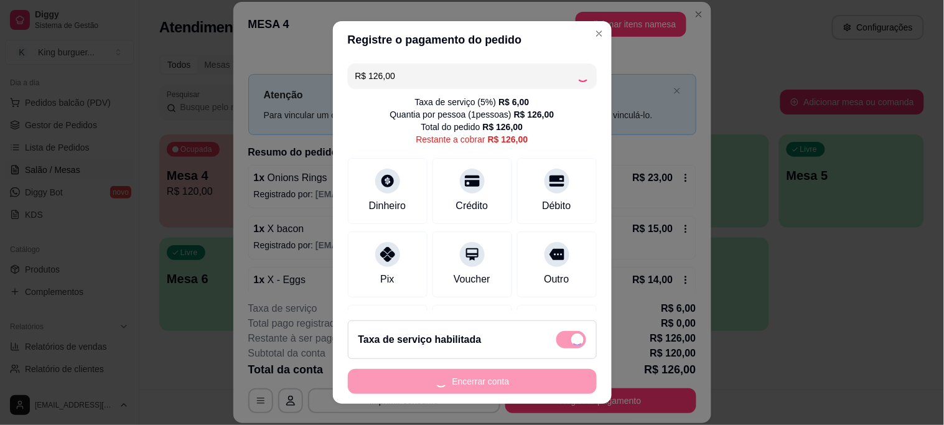
type input "R$ 0,00"
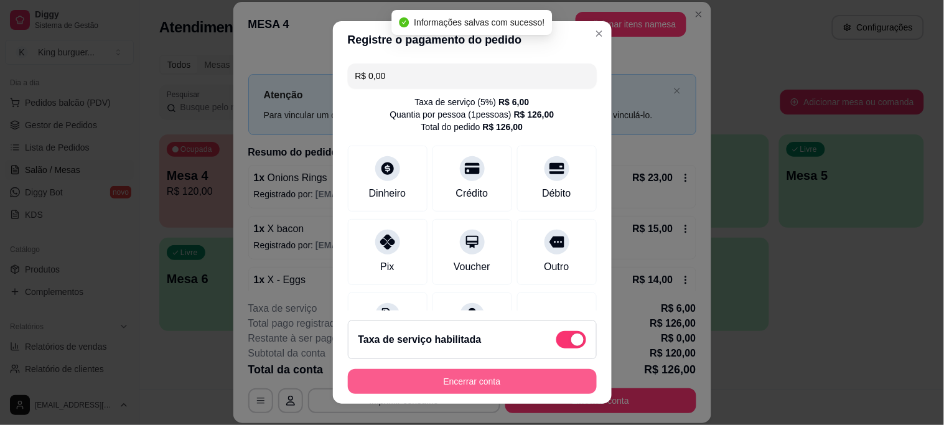
click at [502, 383] on button "Encerrar conta" at bounding box center [472, 381] width 249 height 25
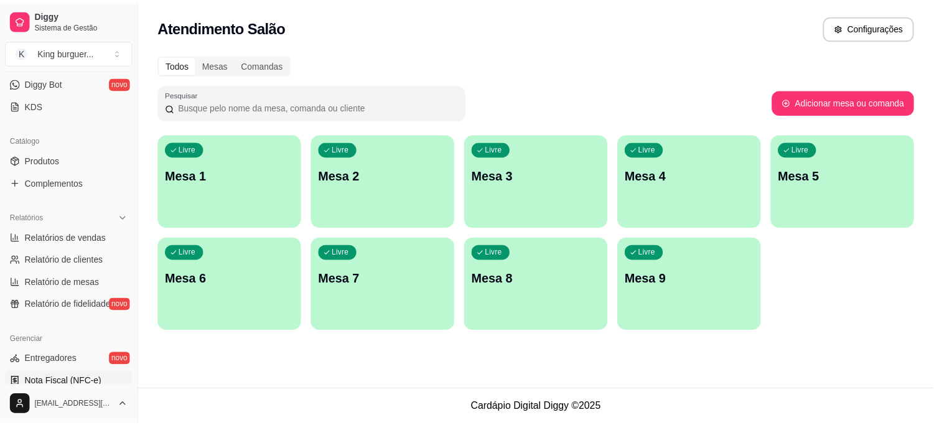
scroll to position [276, 0]
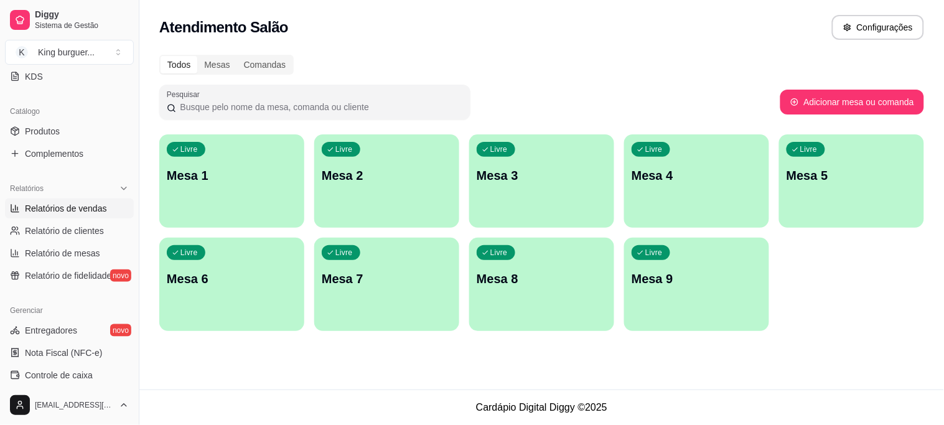
click at [90, 206] on span "Relatórios de vendas" at bounding box center [66, 208] width 82 height 12
select select "ALL"
select select "0"
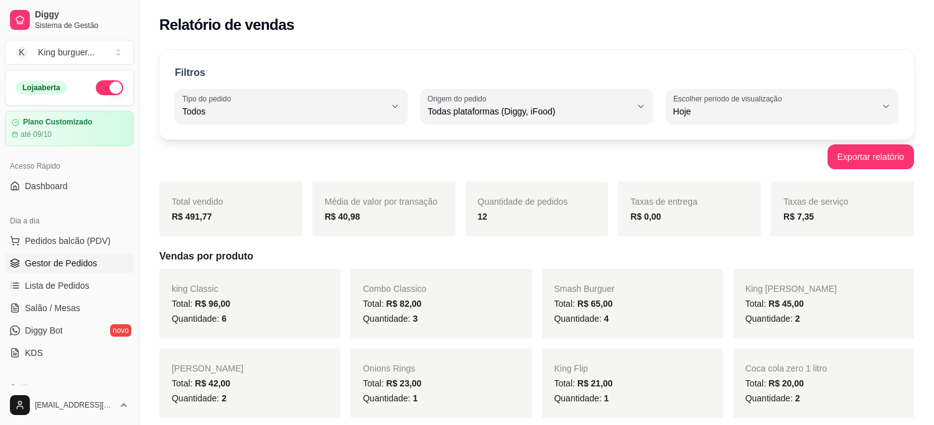
click at [91, 264] on span "Gestor de Pedidos" at bounding box center [61, 263] width 72 height 12
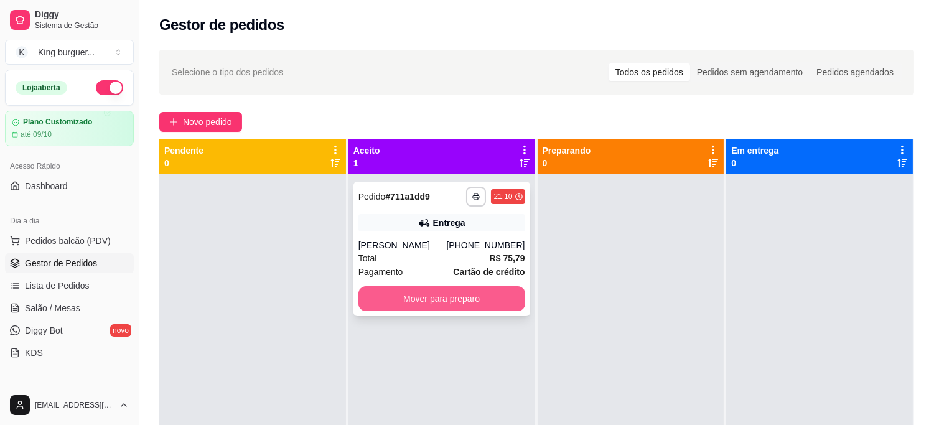
click at [486, 301] on button "Mover para preparo" at bounding box center [441, 298] width 167 height 25
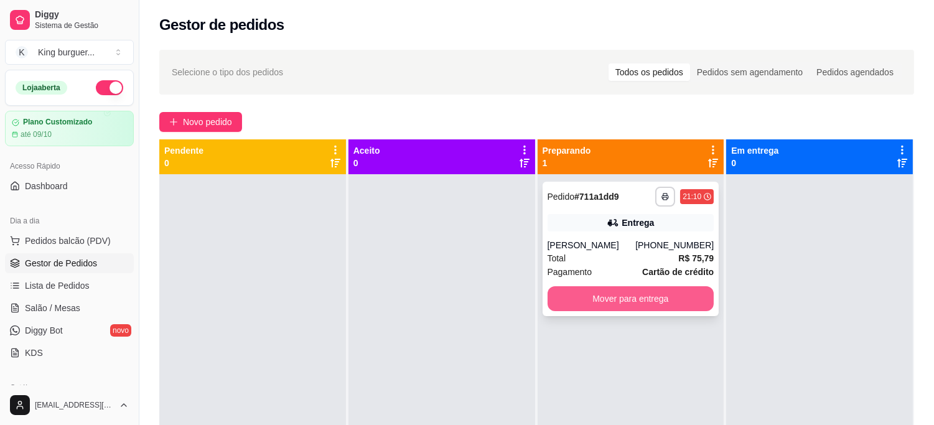
click at [619, 292] on button "Mover para entrega" at bounding box center [630, 298] width 167 height 25
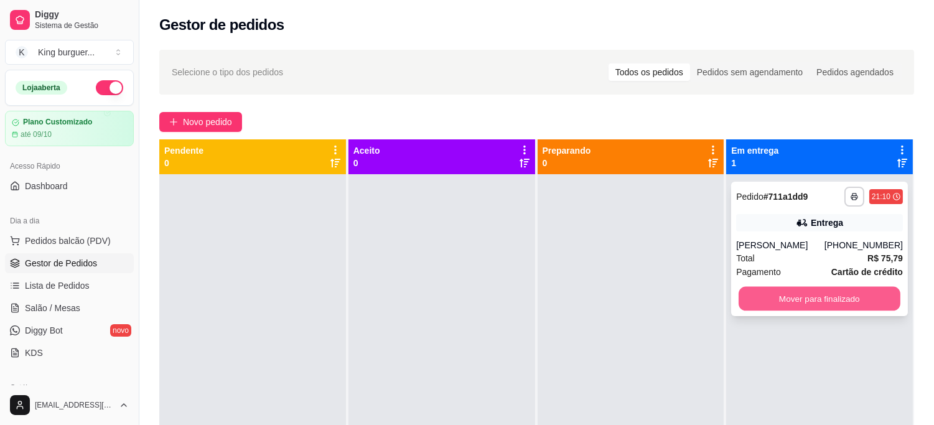
click at [785, 296] on button "Mover para finalizado" at bounding box center [819, 299] width 162 height 24
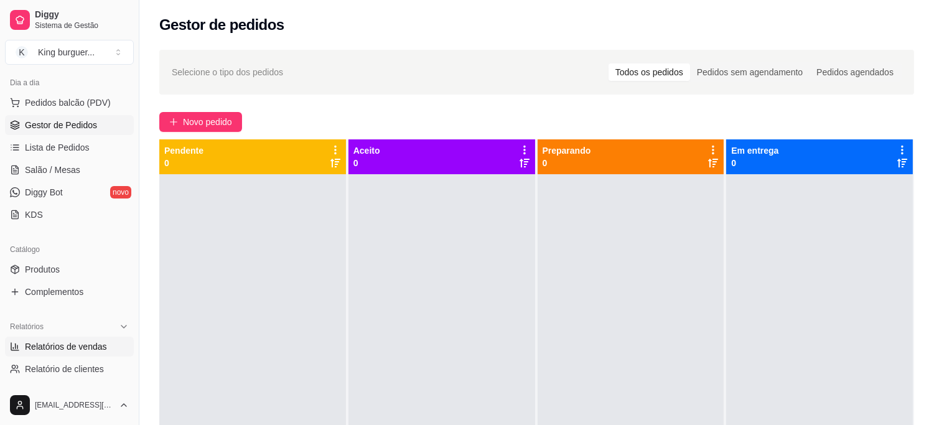
scroll to position [207, 0]
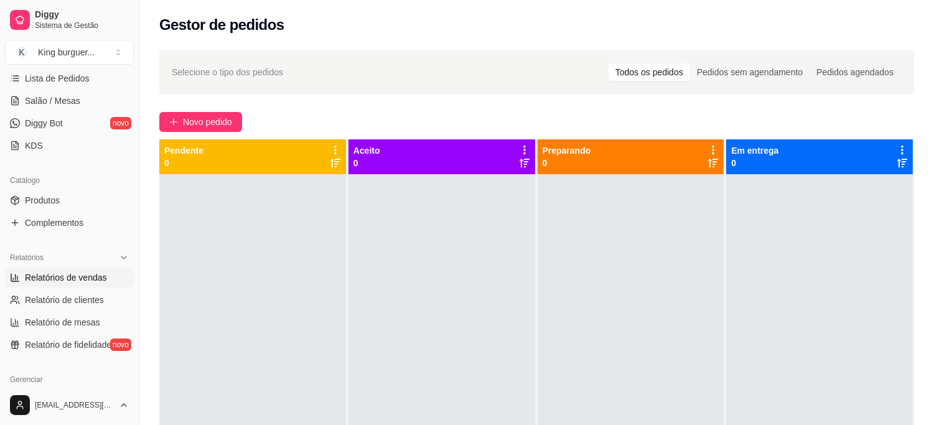
click at [91, 271] on span "Relatórios de vendas" at bounding box center [66, 277] width 82 height 12
select select "ALL"
select select "0"
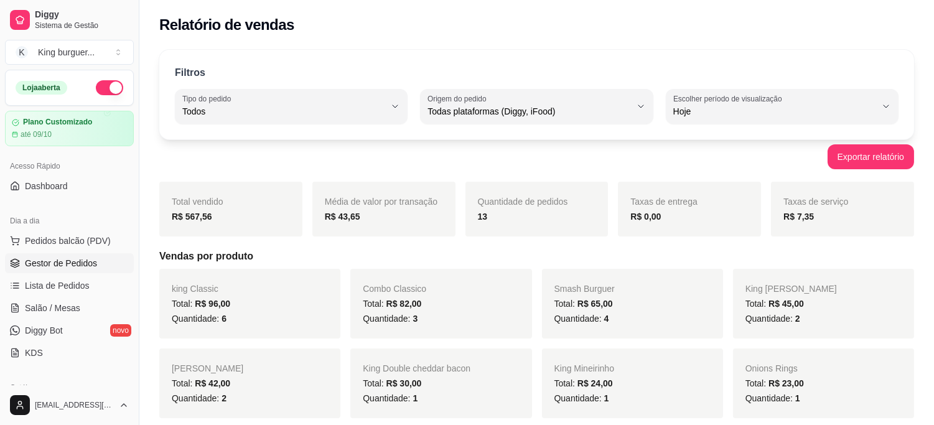
click at [83, 259] on span "Gestor de Pedidos" at bounding box center [61, 263] width 72 height 12
